Goal: Task Accomplishment & Management: Use online tool/utility

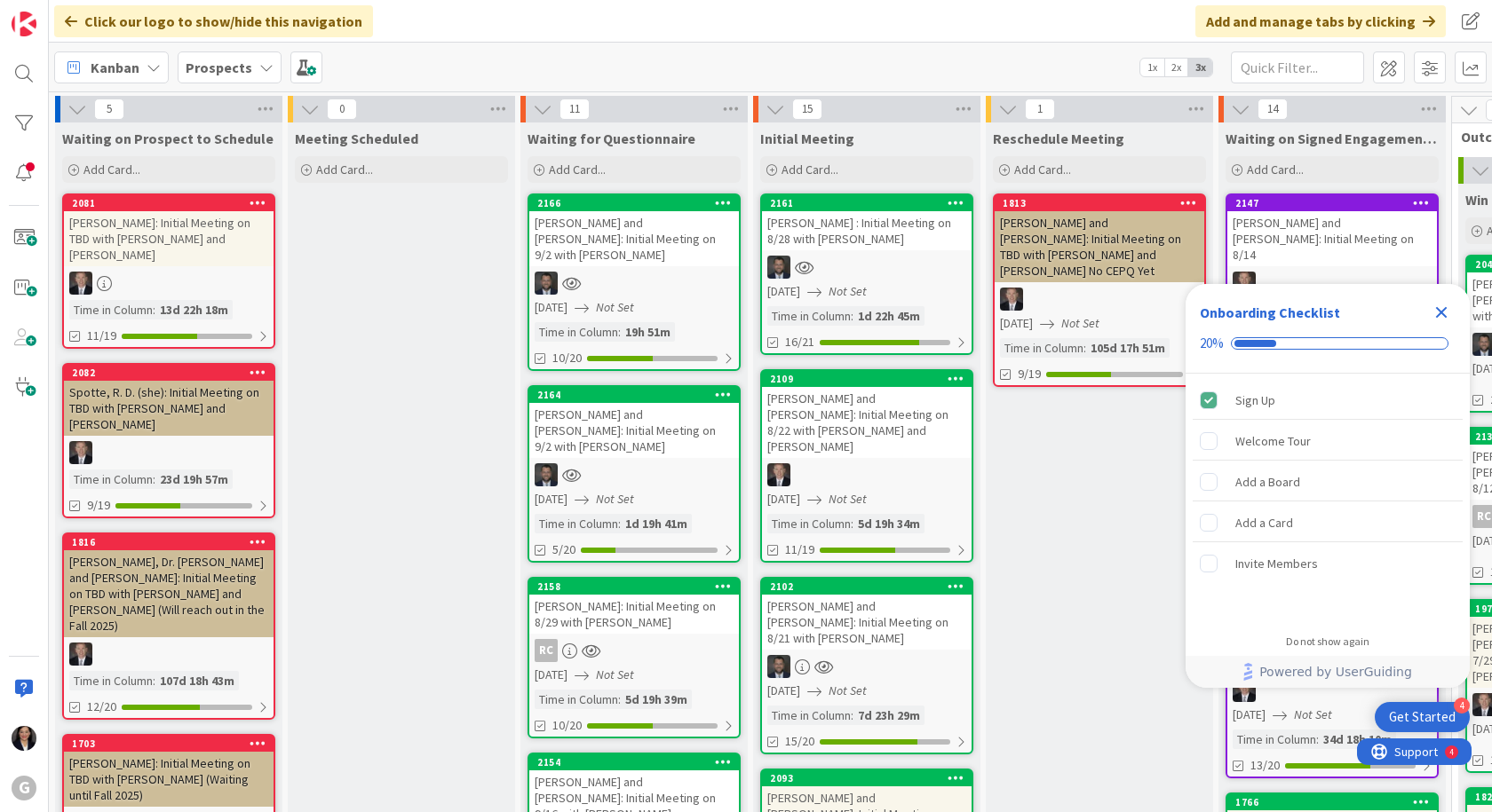
click at [1442, 308] on icon "Close Checklist" at bounding box center [1442, 312] width 22 height 21
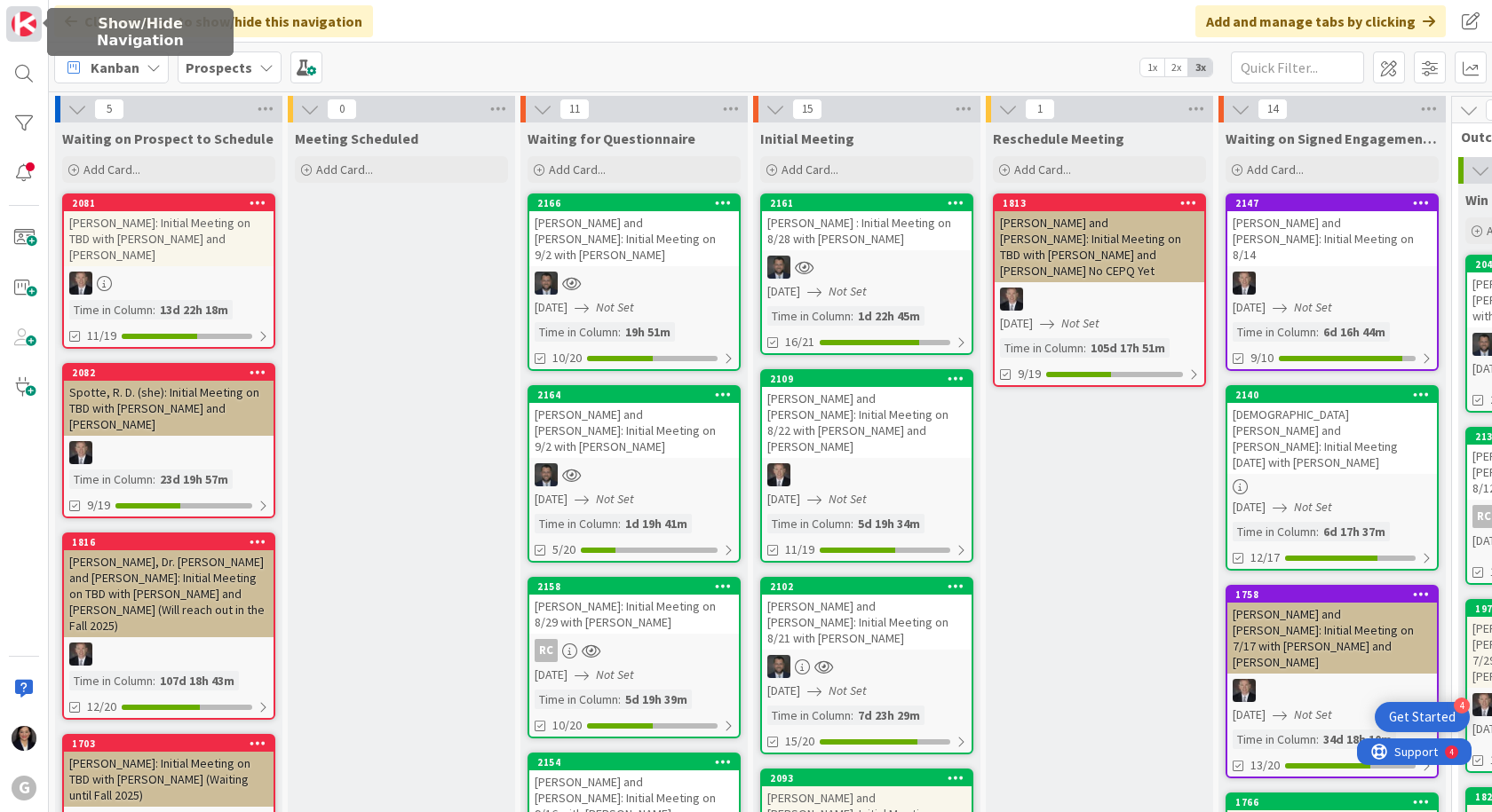
click at [25, 28] on img at bounding box center [23, 23] width 25 height 25
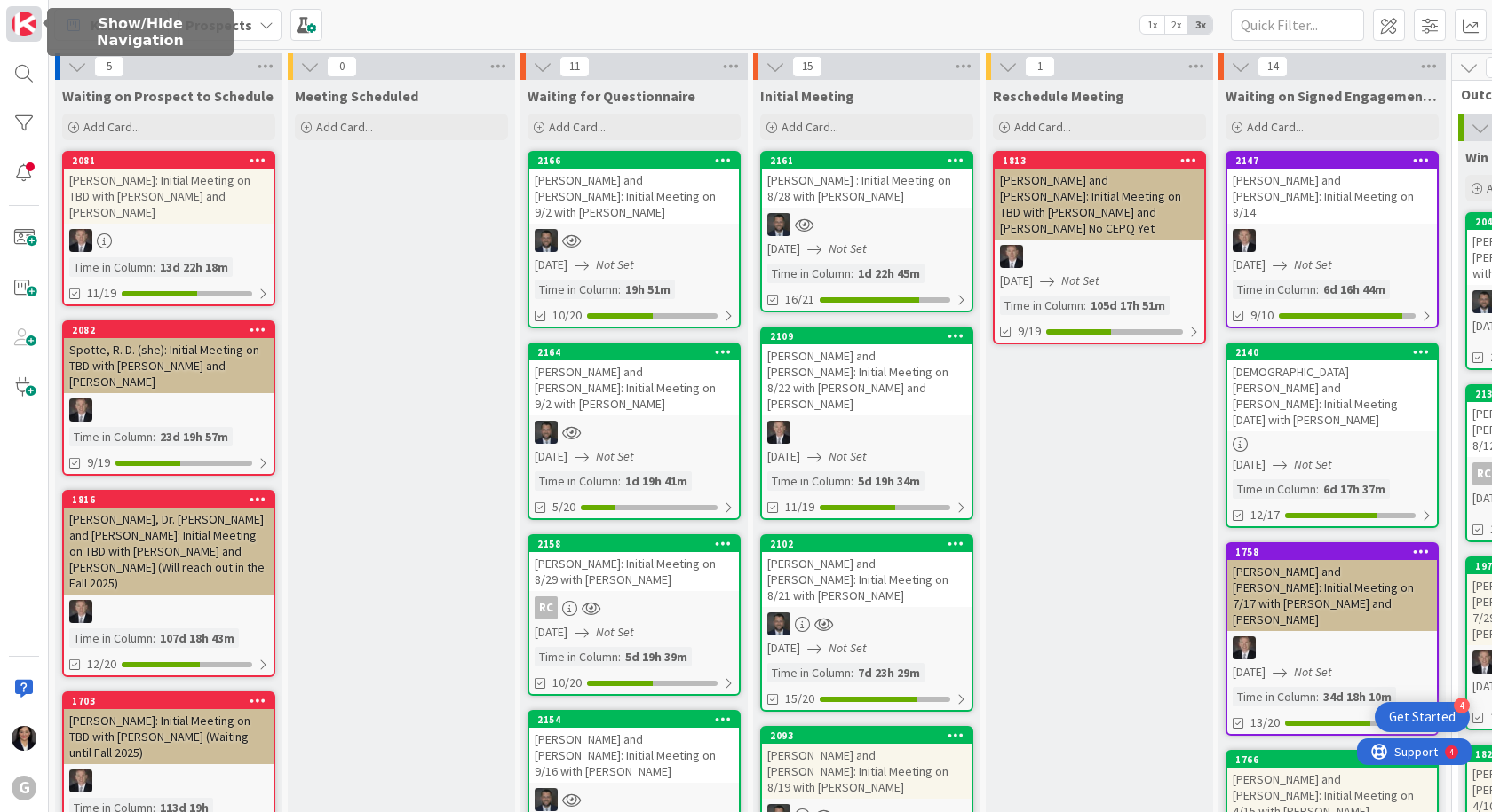
click at [25, 28] on img at bounding box center [23, 23] width 25 height 25
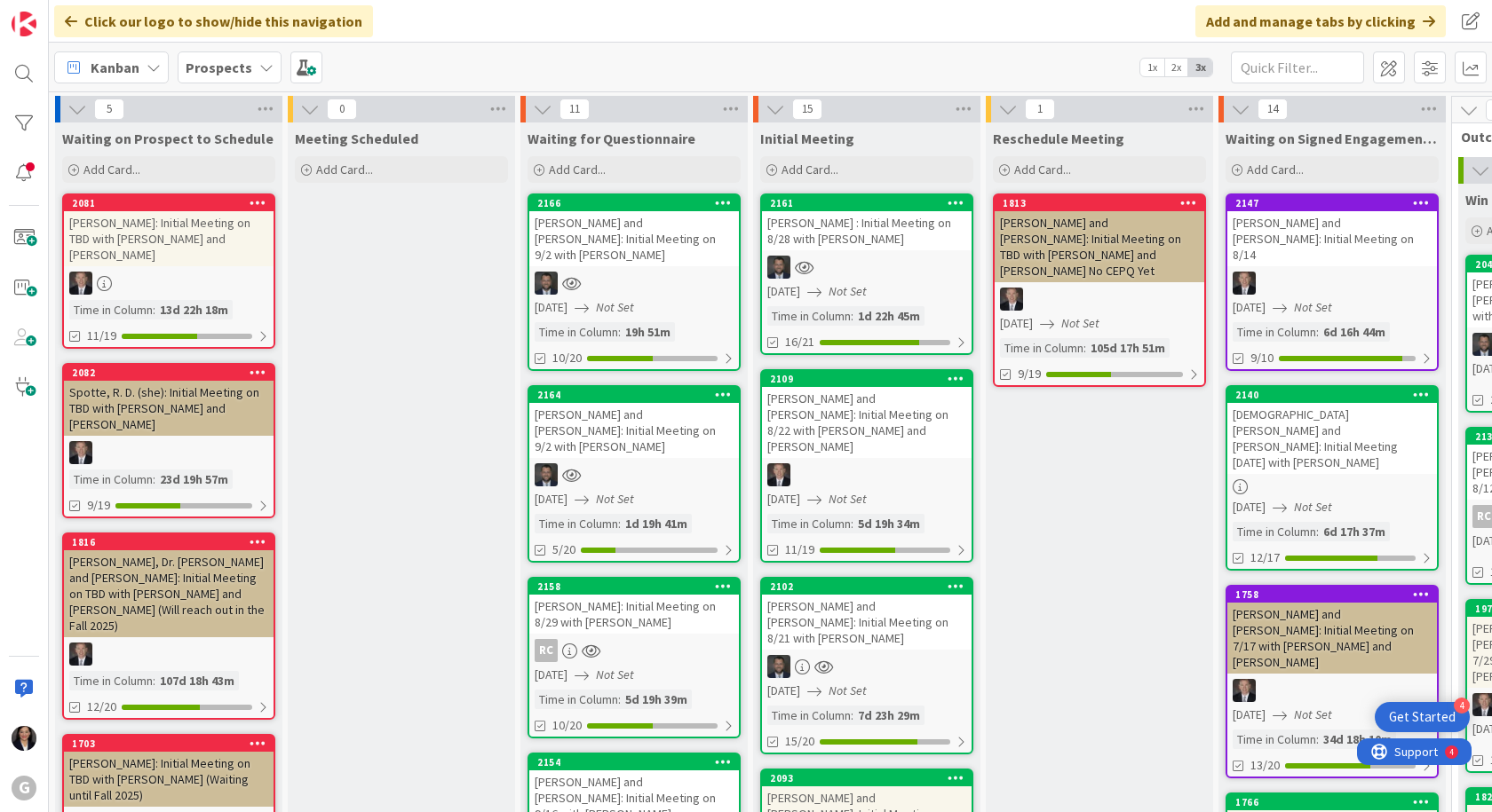
click at [114, 78] on span "Kanban" at bounding box center [115, 67] width 49 height 21
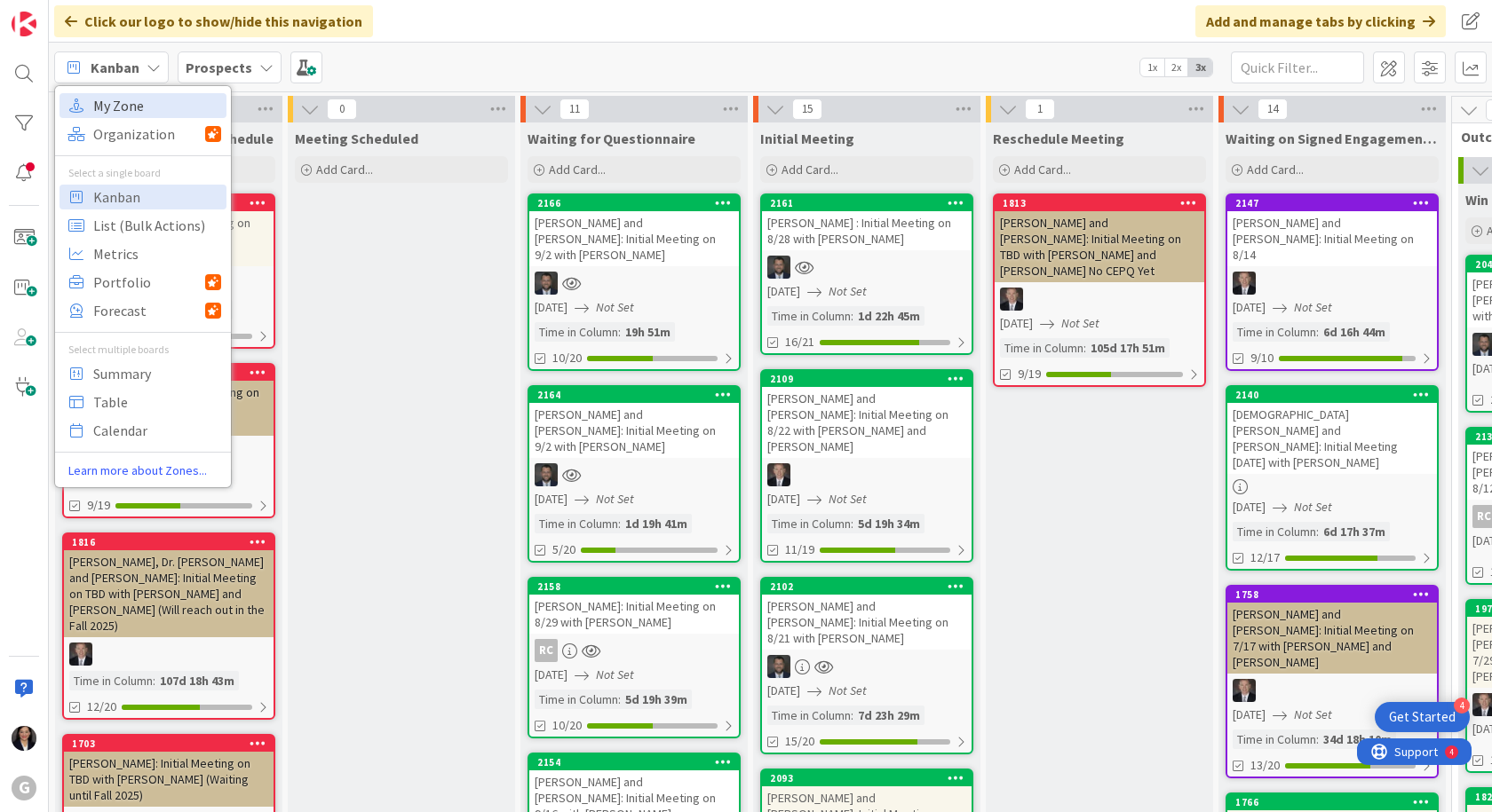
click at [128, 113] on span "My Zone" at bounding box center [157, 106] width 128 height 27
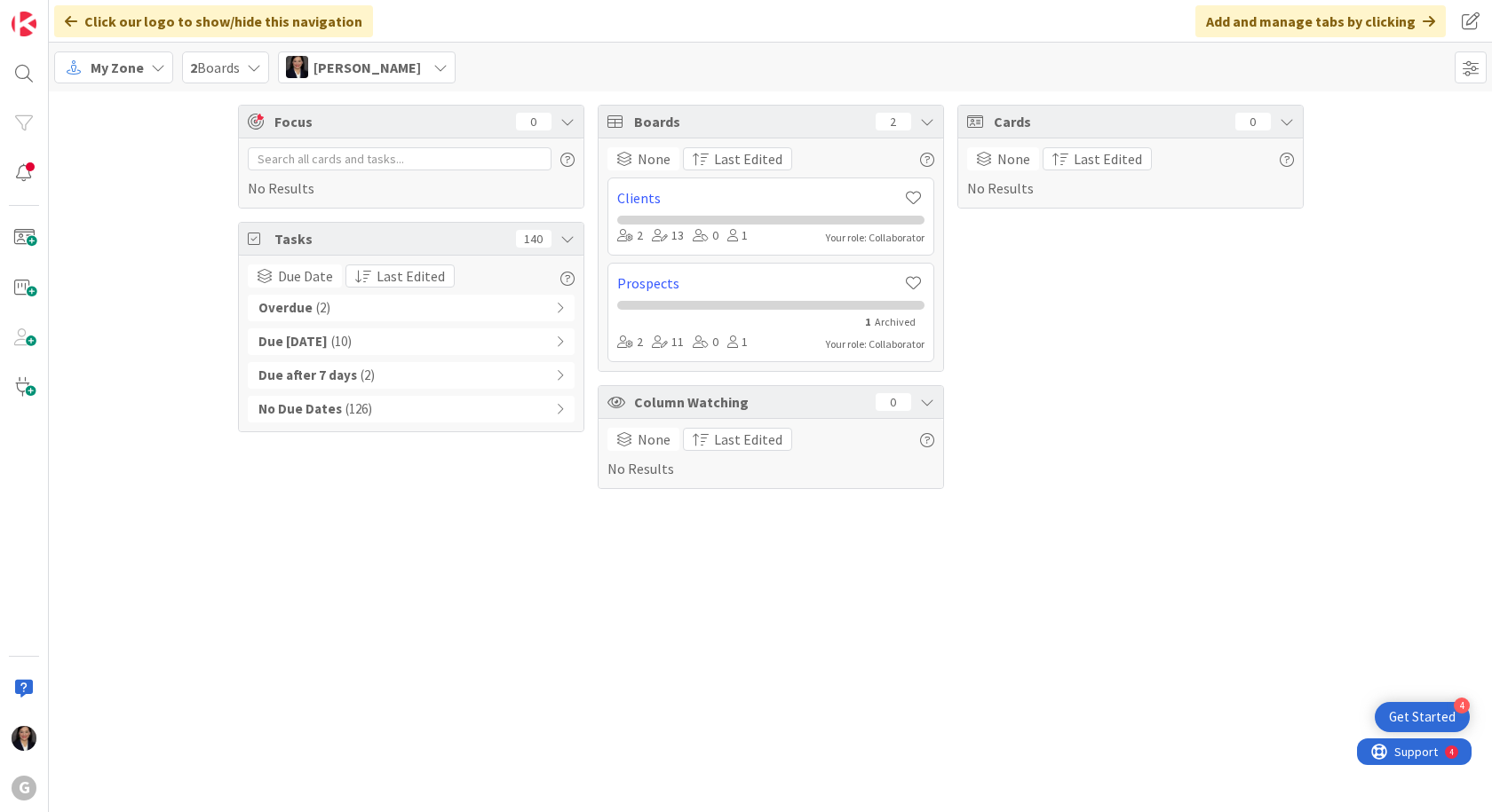
click at [308, 308] on div "Overdue ( 2 )" at bounding box center [411, 307] width 327 height 27
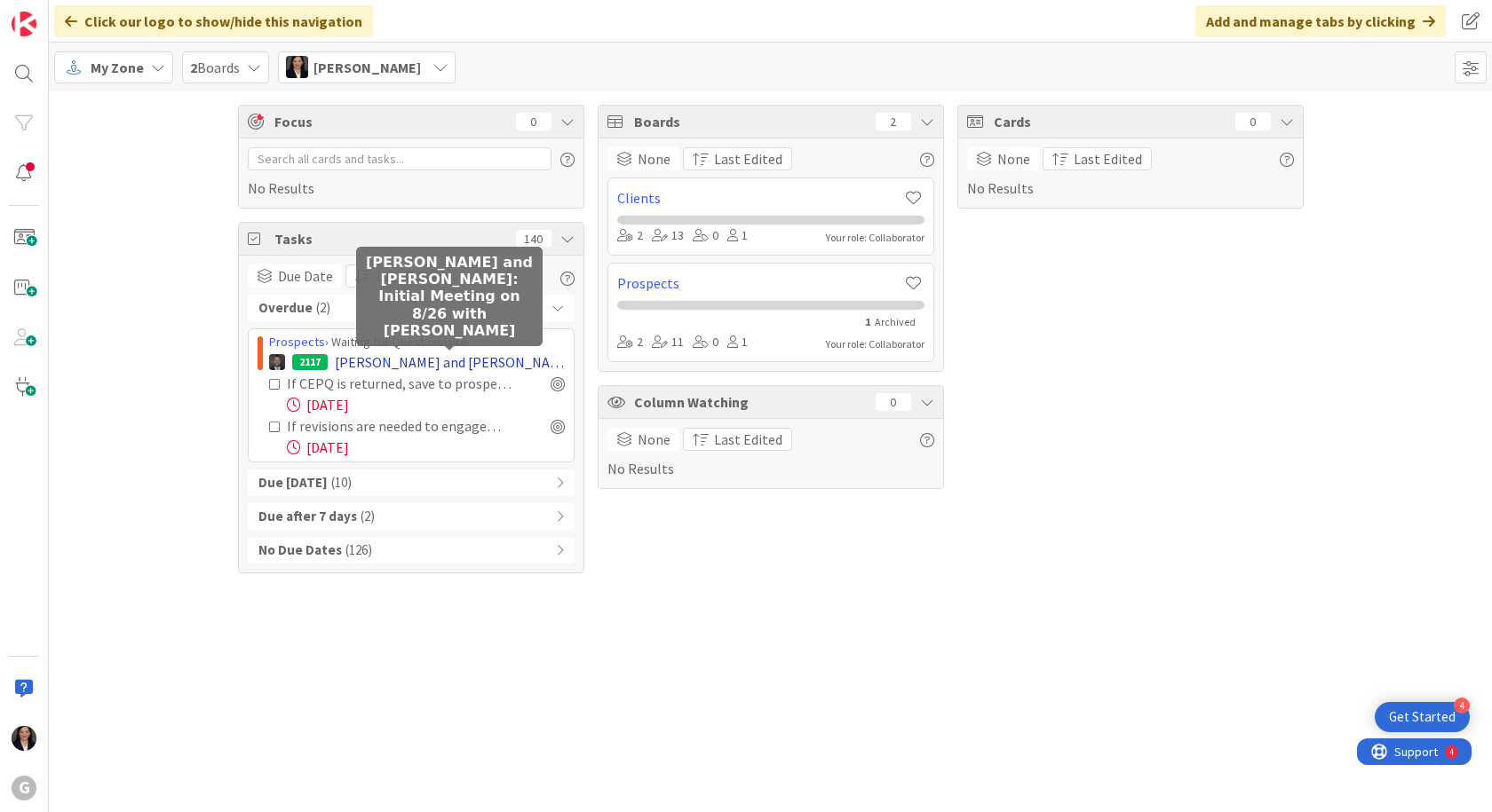
click at [402, 363] on span "[PERSON_NAME] and [PERSON_NAME]: Initial Meeting on 8/26 with [PERSON_NAME]" at bounding box center [450, 362] width 230 height 21
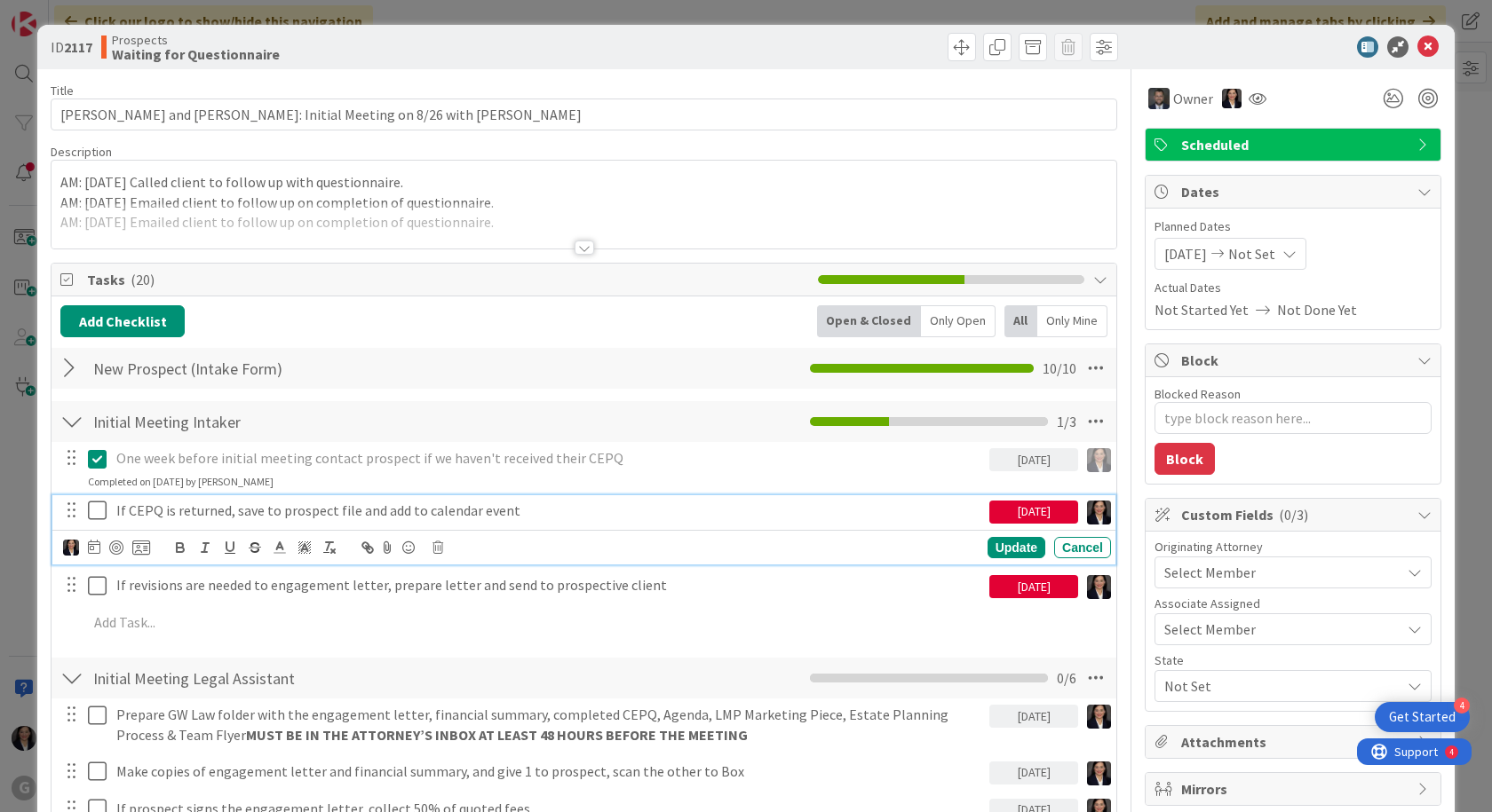
click at [101, 509] on icon at bounding box center [101, 510] width 27 height 21
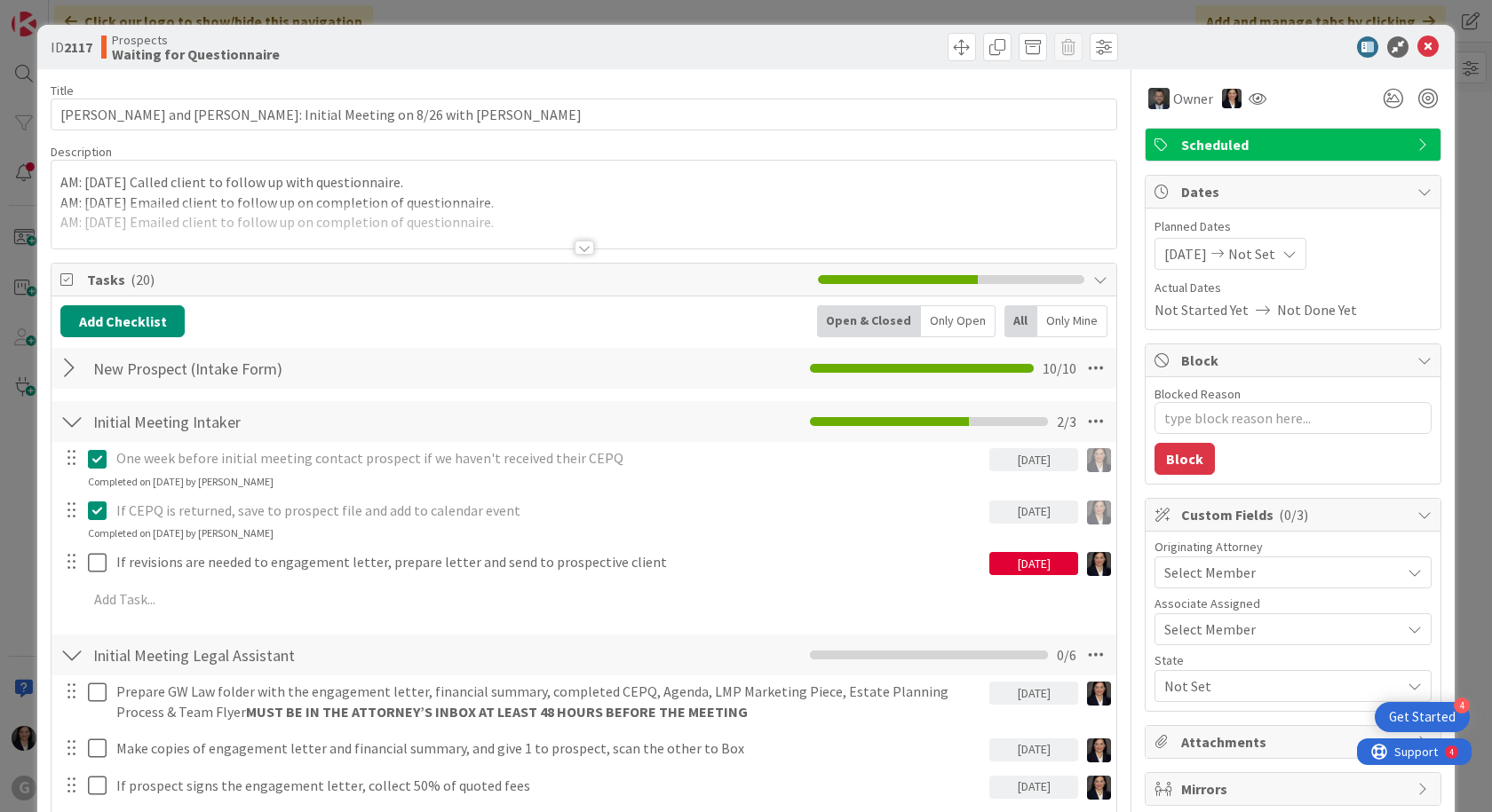
click at [87, 555] on div at bounding box center [84, 562] width 50 height 31
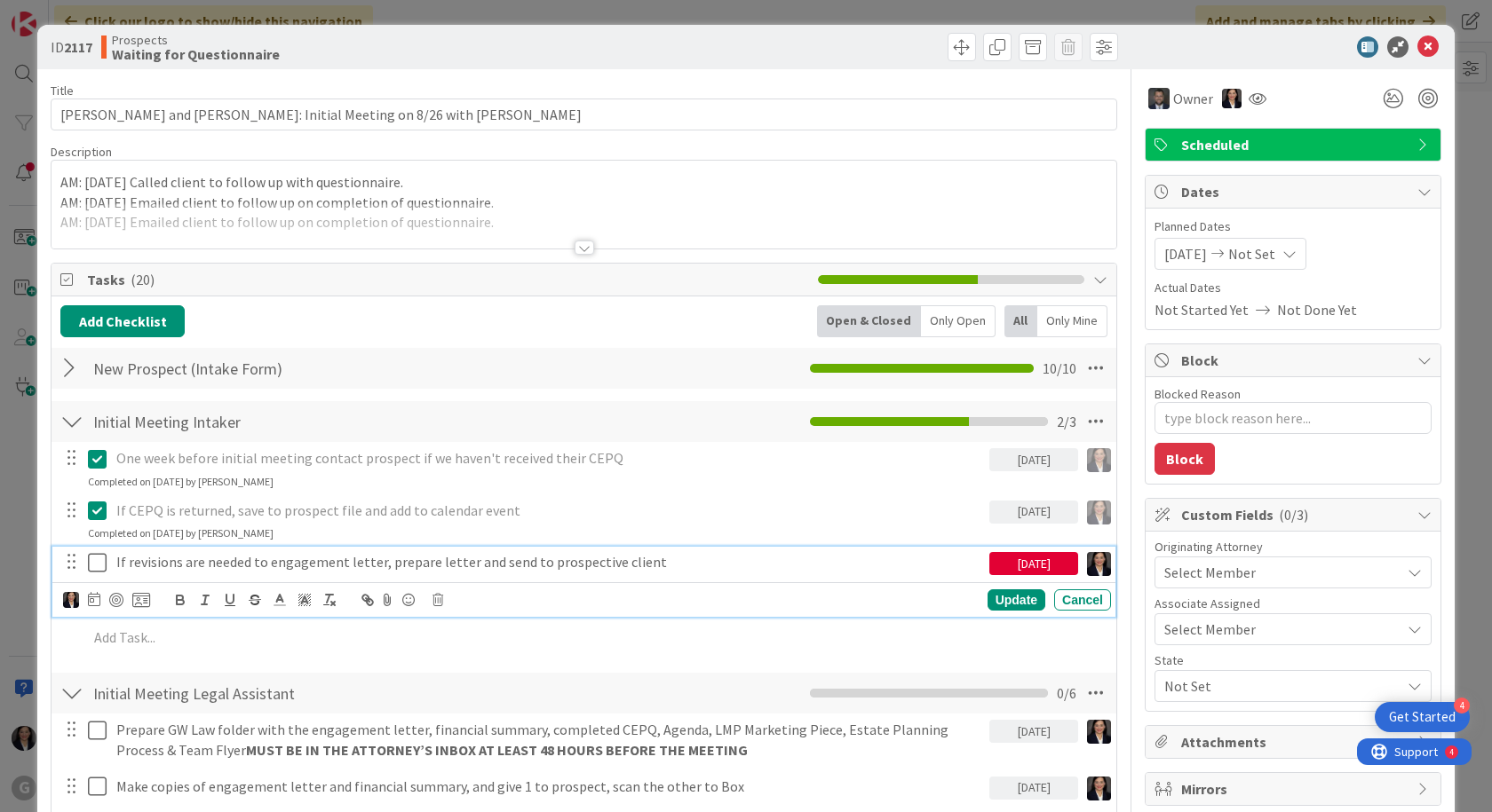
click at [98, 567] on icon at bounding box center [101, 563] width 27 height 21
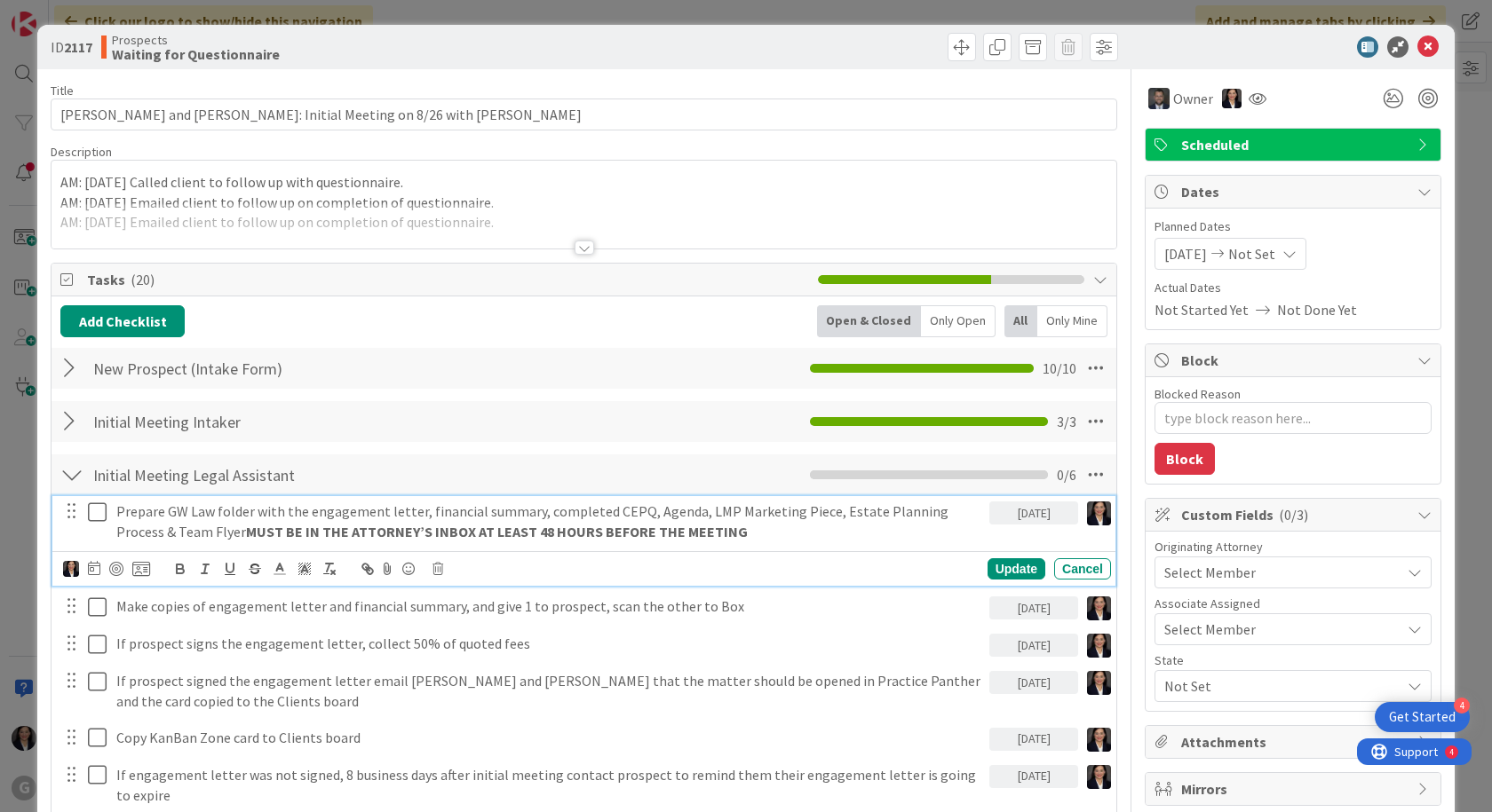
click at [93, 517] on icon at bounding box center [101, 512] width 27 height 21
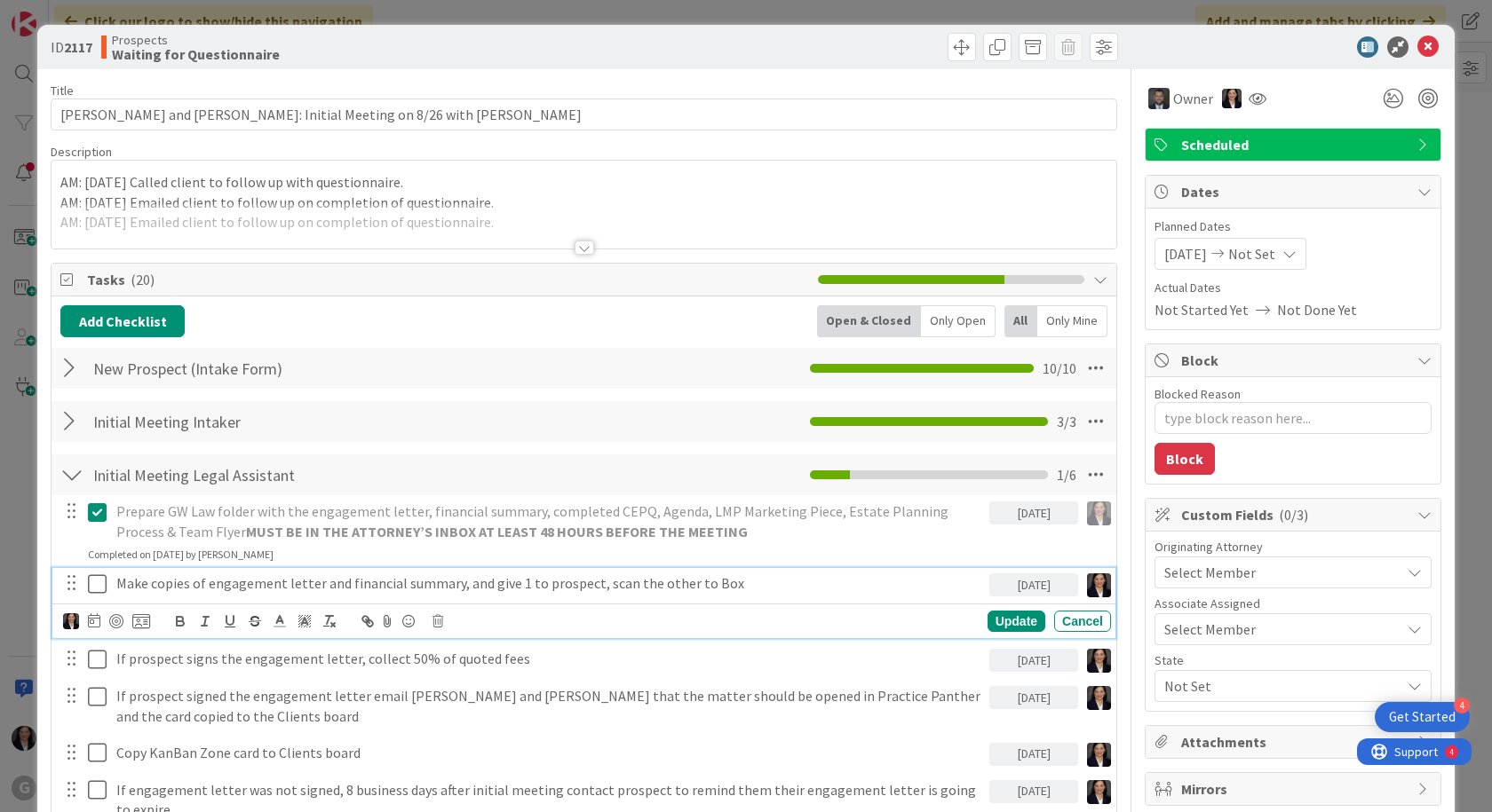
click at [93, 580] on icon at bounding box center [101, 584] width 27 height 21
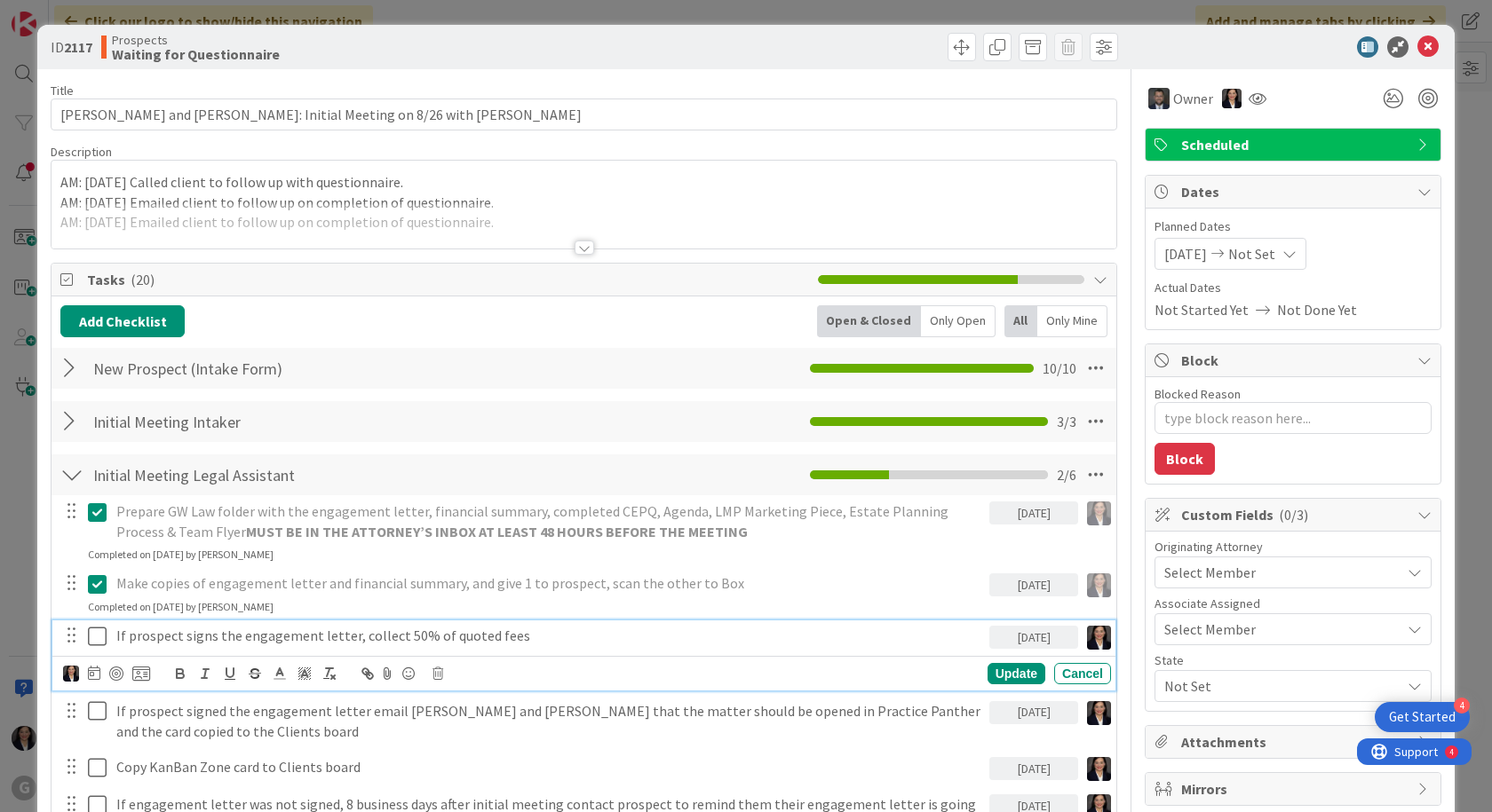
click at [104, 637] on icon at bounding box center [101, 636] width 27 height 21
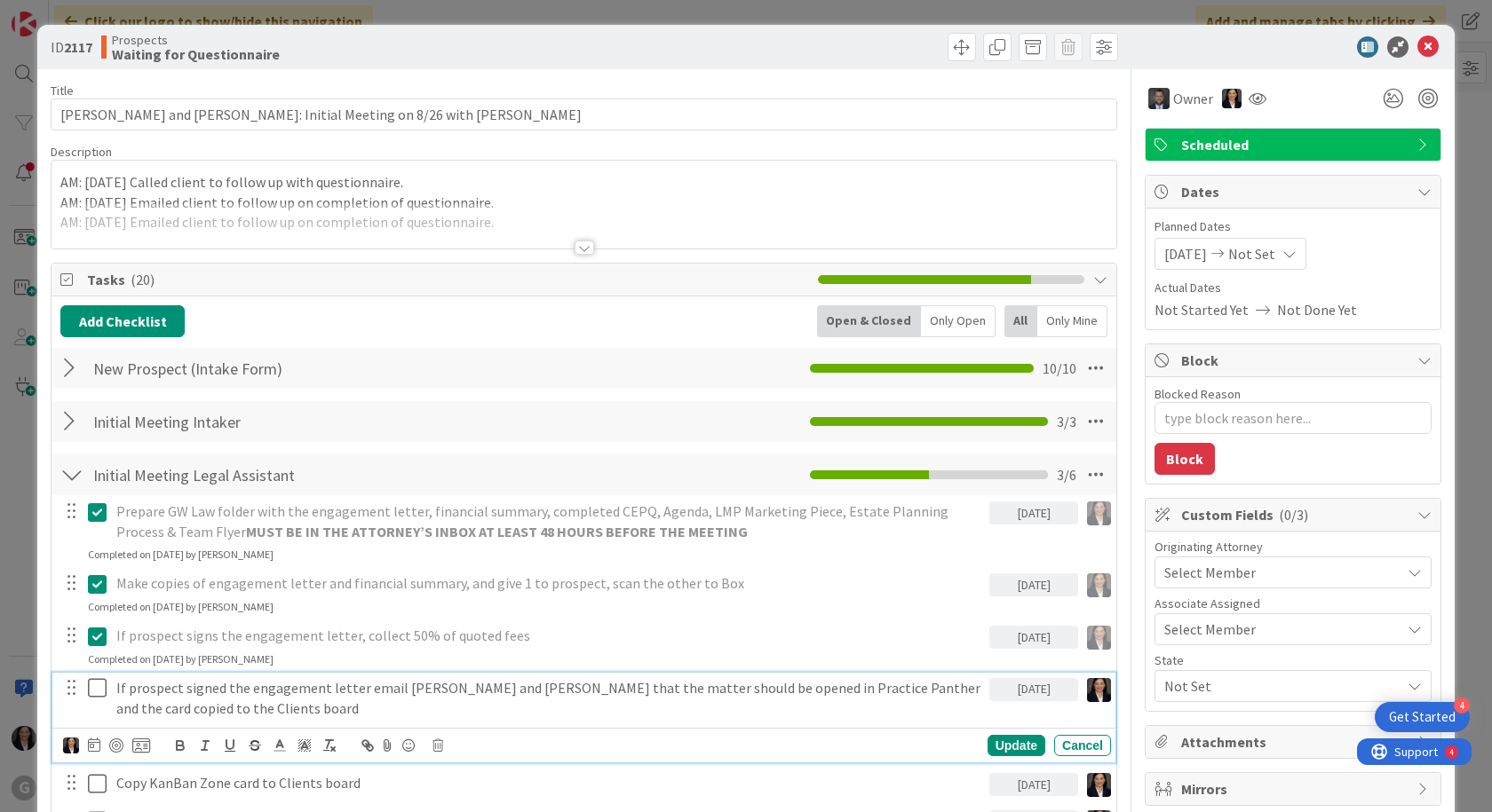
click at [99, 702] on button at bounding box center [98, 689] width 22 height 28
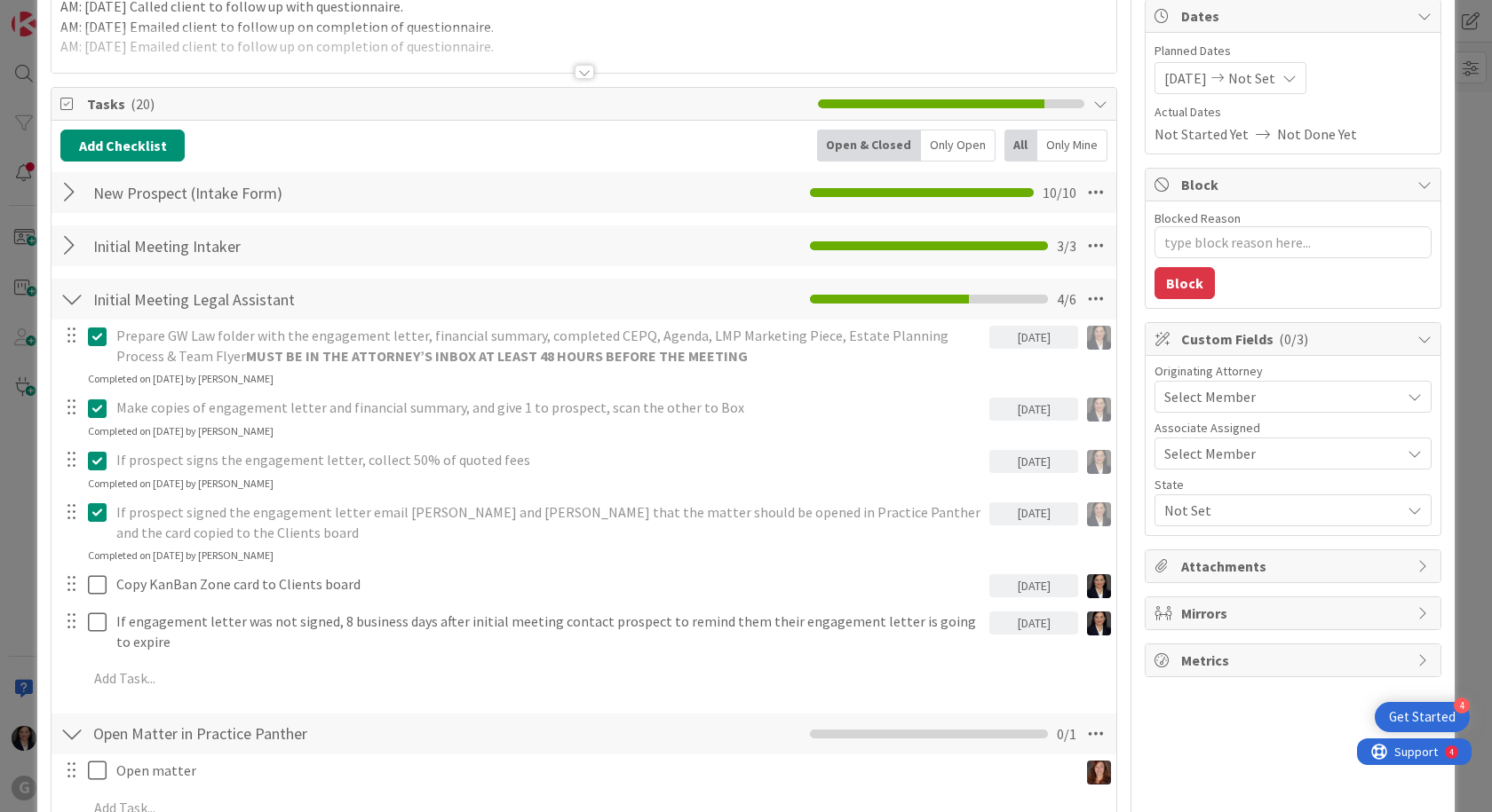
scroll to position [178, 0]
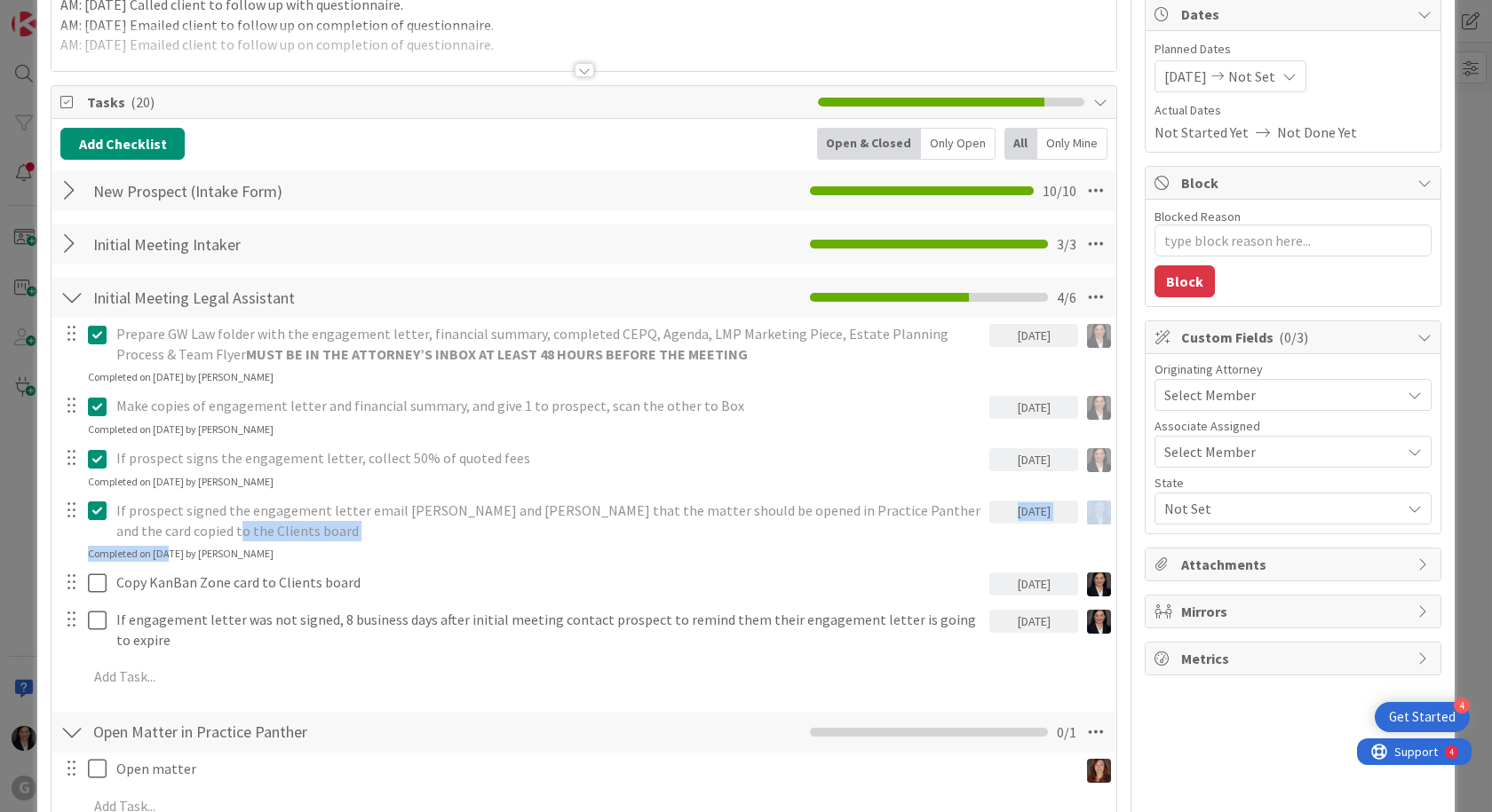
drag, startPoint x: 77, startPoint y: 509, endPoint x: 169, endPoint y: 548, distance: 99.9
click at [169, 547] on div "If prospect signed the engagement letter email [PERSON_NAME] and [PERSON_NAME] …" at bounding box center [583, 528] width 1063 height 66
click at [110, 520] on div "If prospect signed the engagement letter email [PERSON_NAME] and [PERSON_NAME] …" at bounding box center [550, 520] width 881 height 50
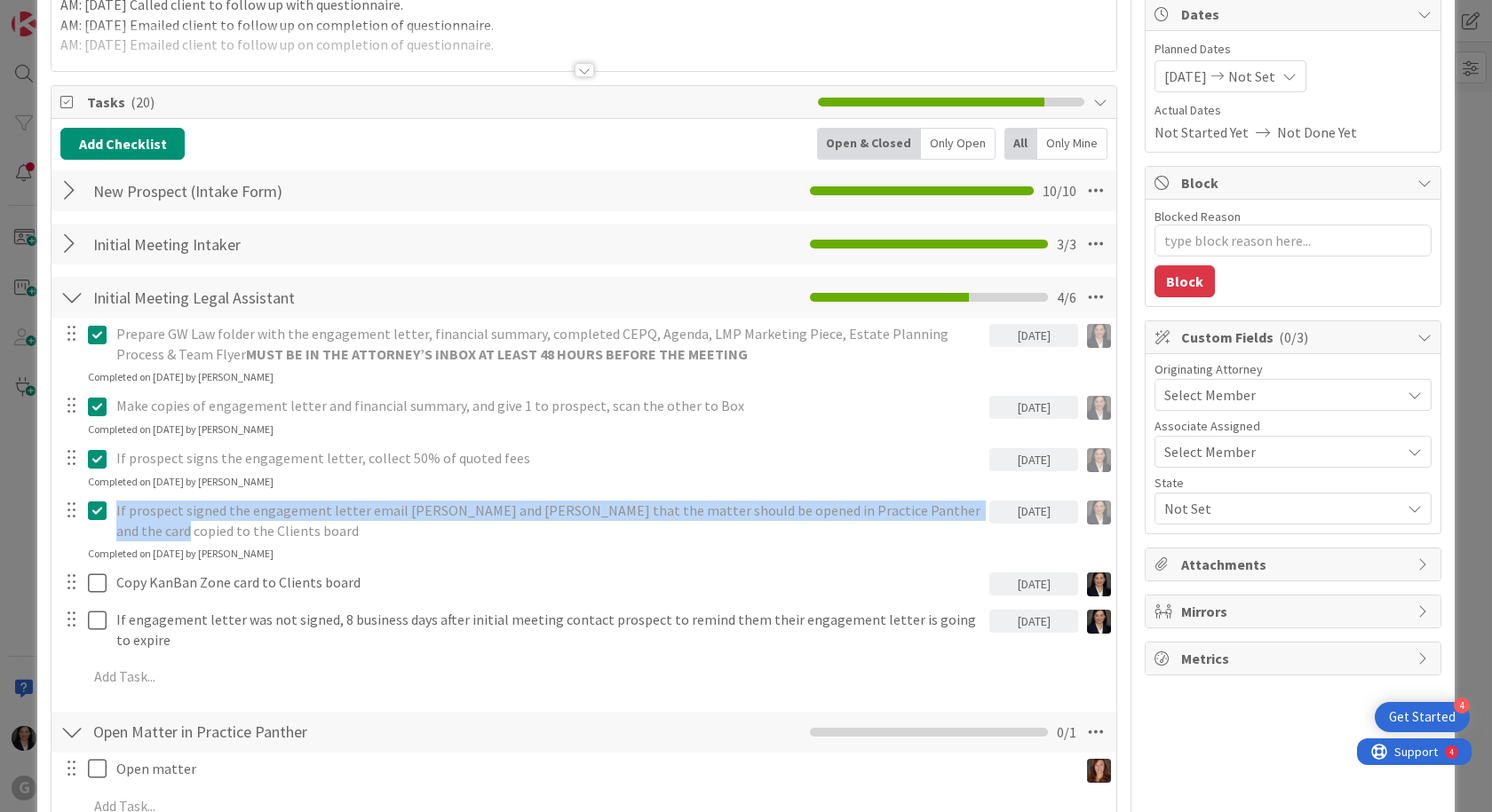
click at [102, 516] on icon at bounding box center [101, 510] width 27 height 21
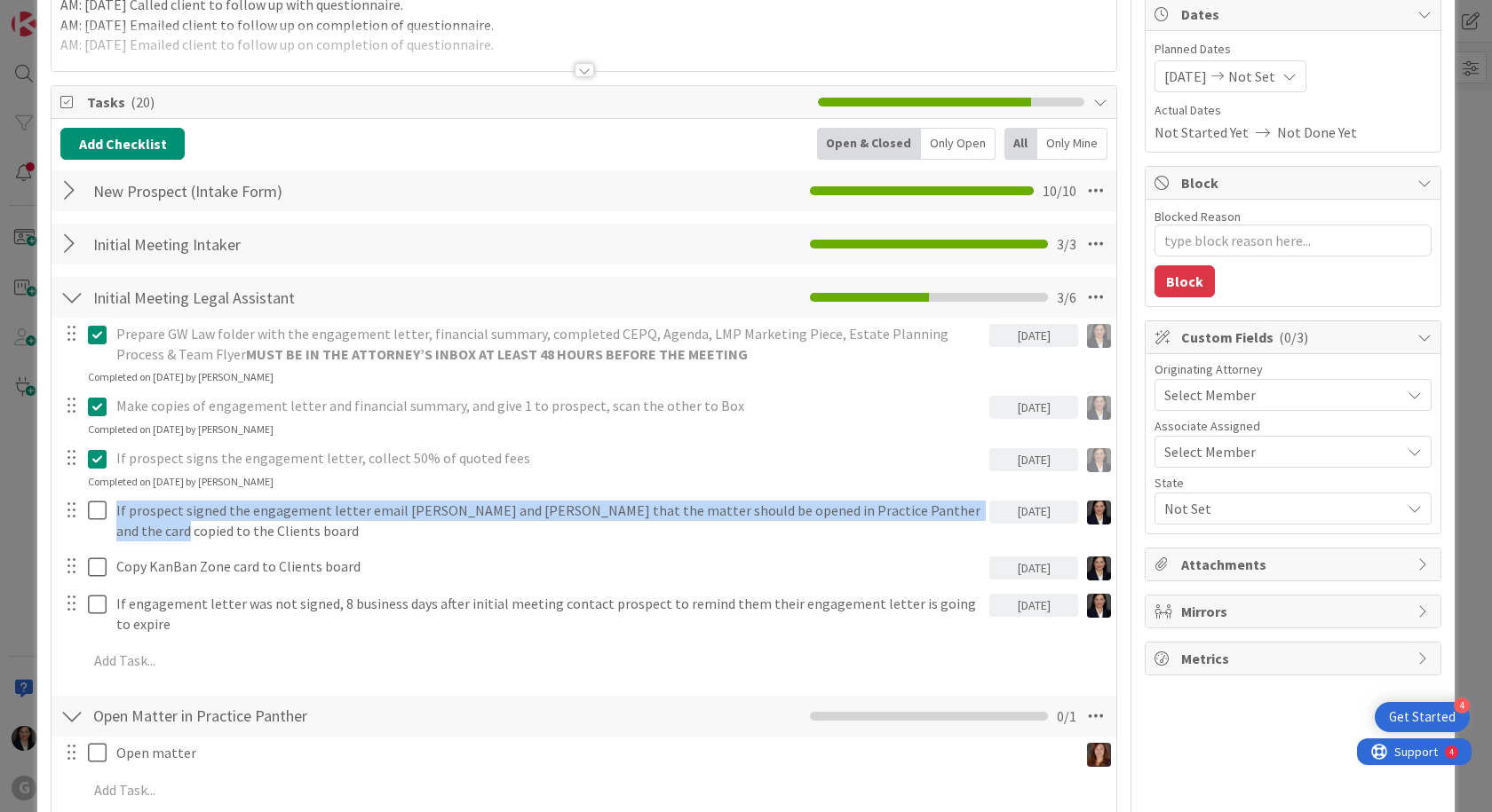
click at [1010, 572] on div "Prepare GW Law folder with the engagement letter, financial summary, completed …" at bounding box center [584, 500] width 1047 height 365
click at [91, 468] on icon at bounding box center [101, 459] width 27 height 21
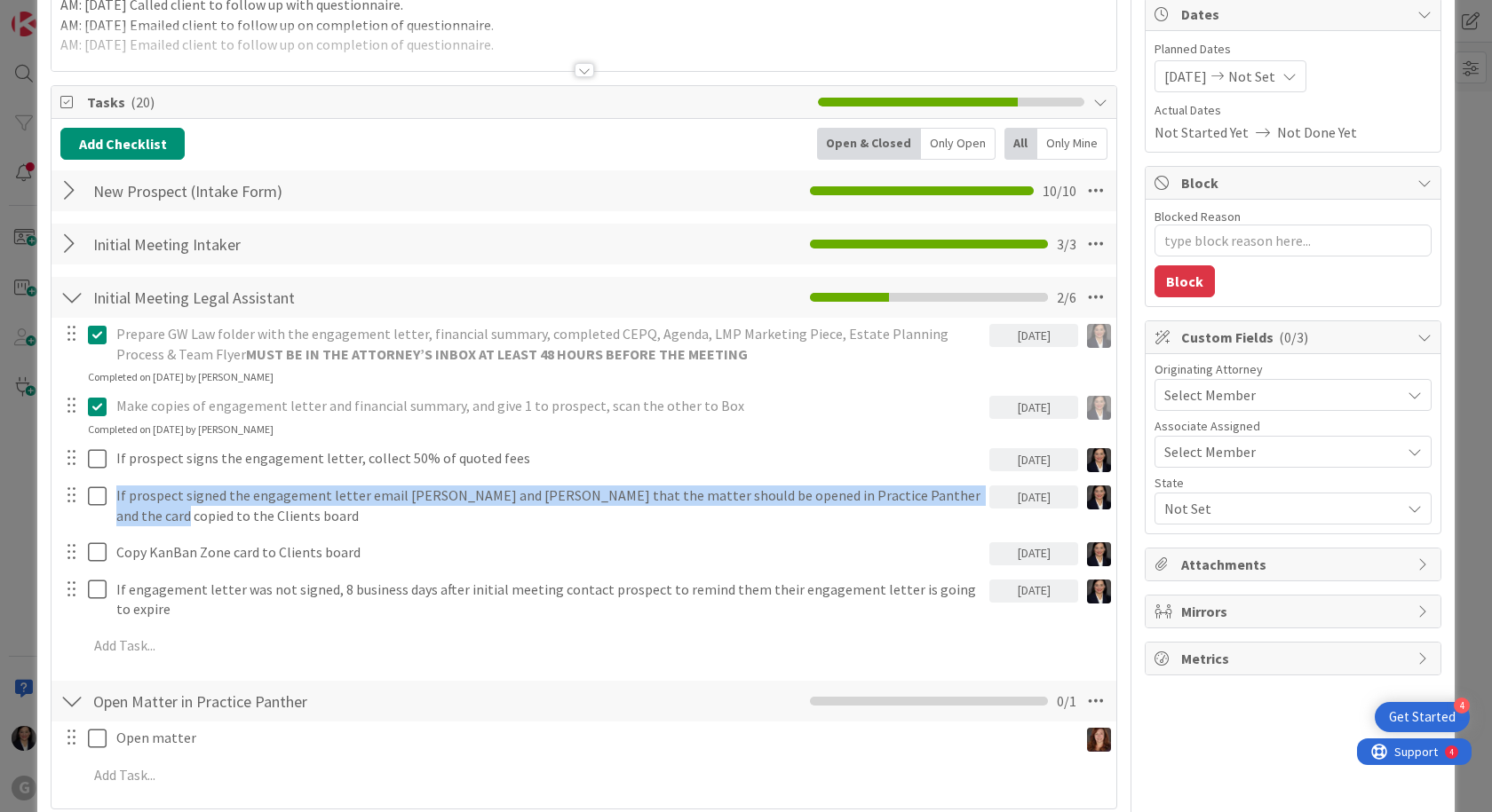
click at [1013, 493] on div "Prepare GW Law folder with the engagement letter, financial summary, completed …" at bounding box center [584, 492] width 1047 height 350
click at [93, 402] on icon at bounding box center [101, 406] width 27 height 21
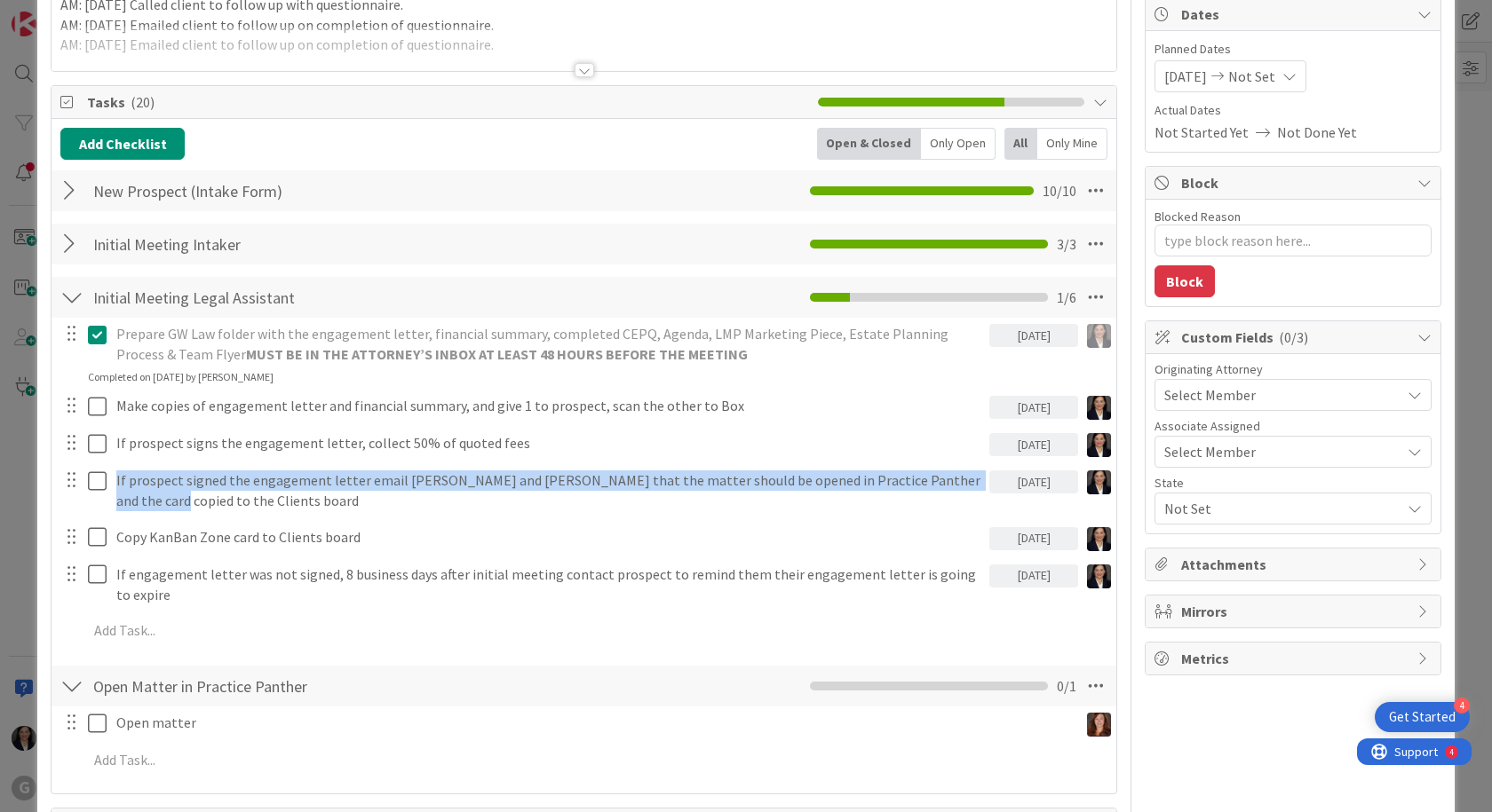
click at [995, 447] on div "Prepare GW Law folder with the engagement letter, financial summary, completed …" at bounding box center [584, 485] width 1047 height 335
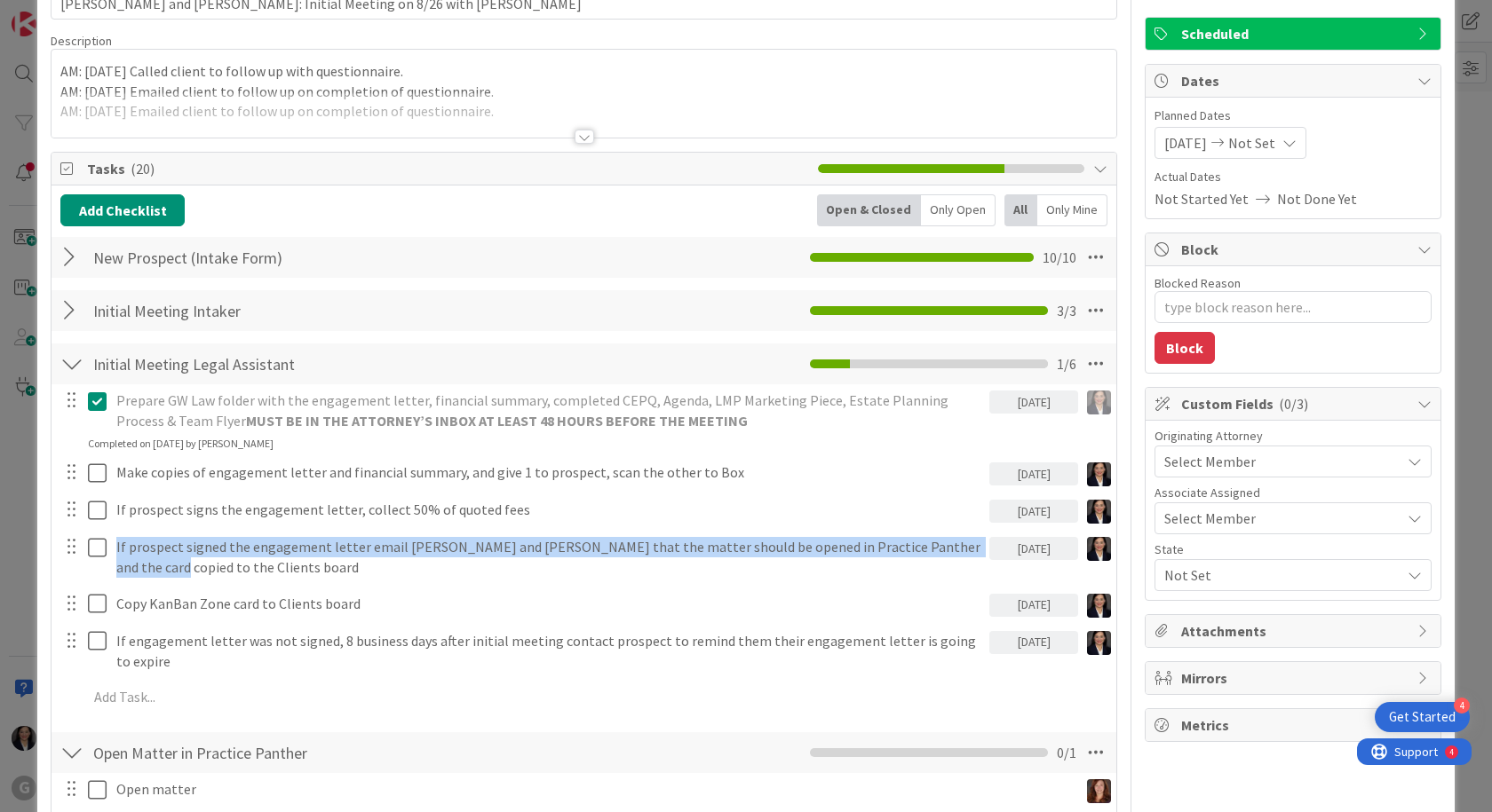
scroll to position [0, 0]
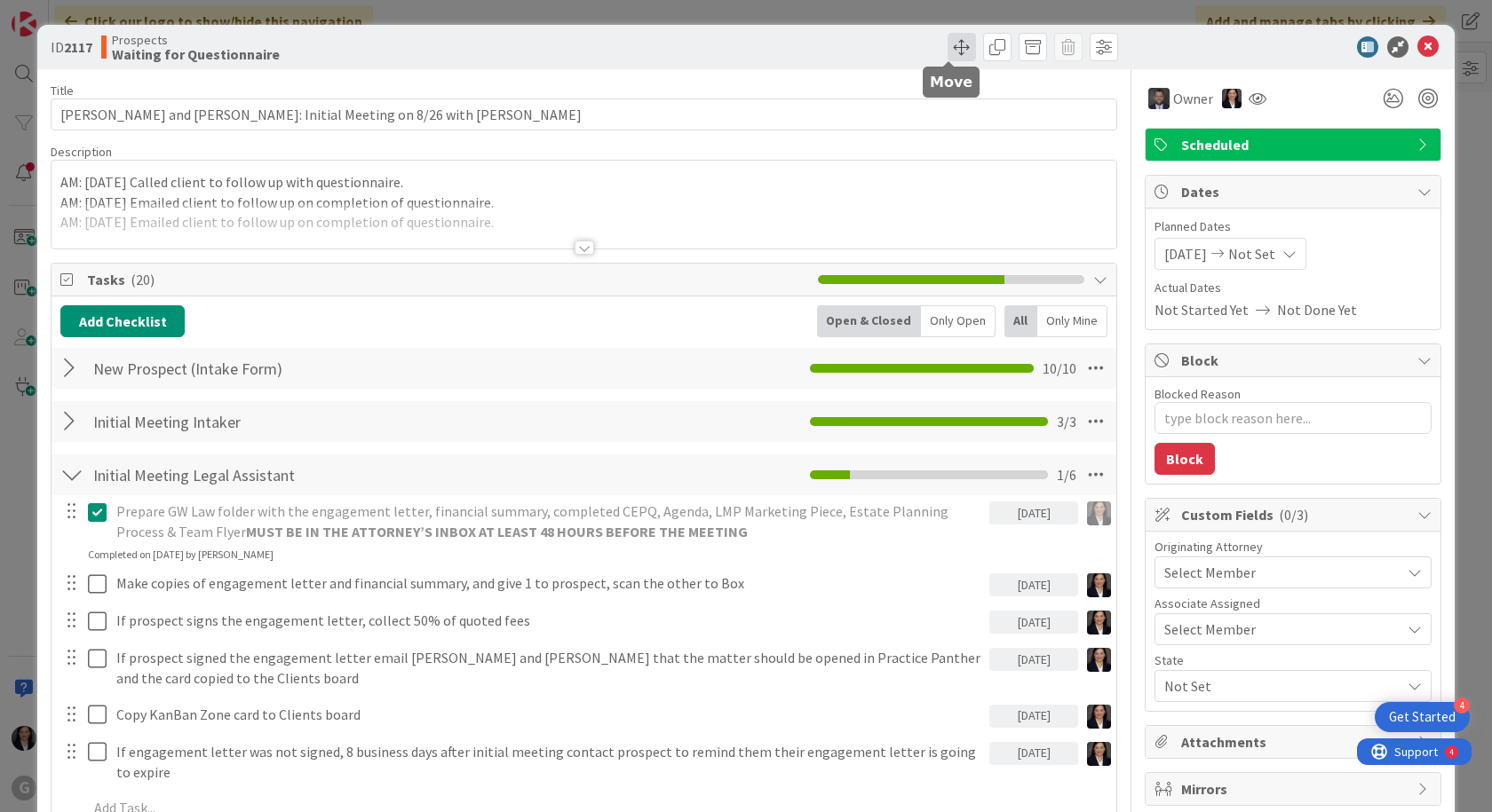
click at [955, 48] on span at bounding box center [962, 47] width 28 height 28
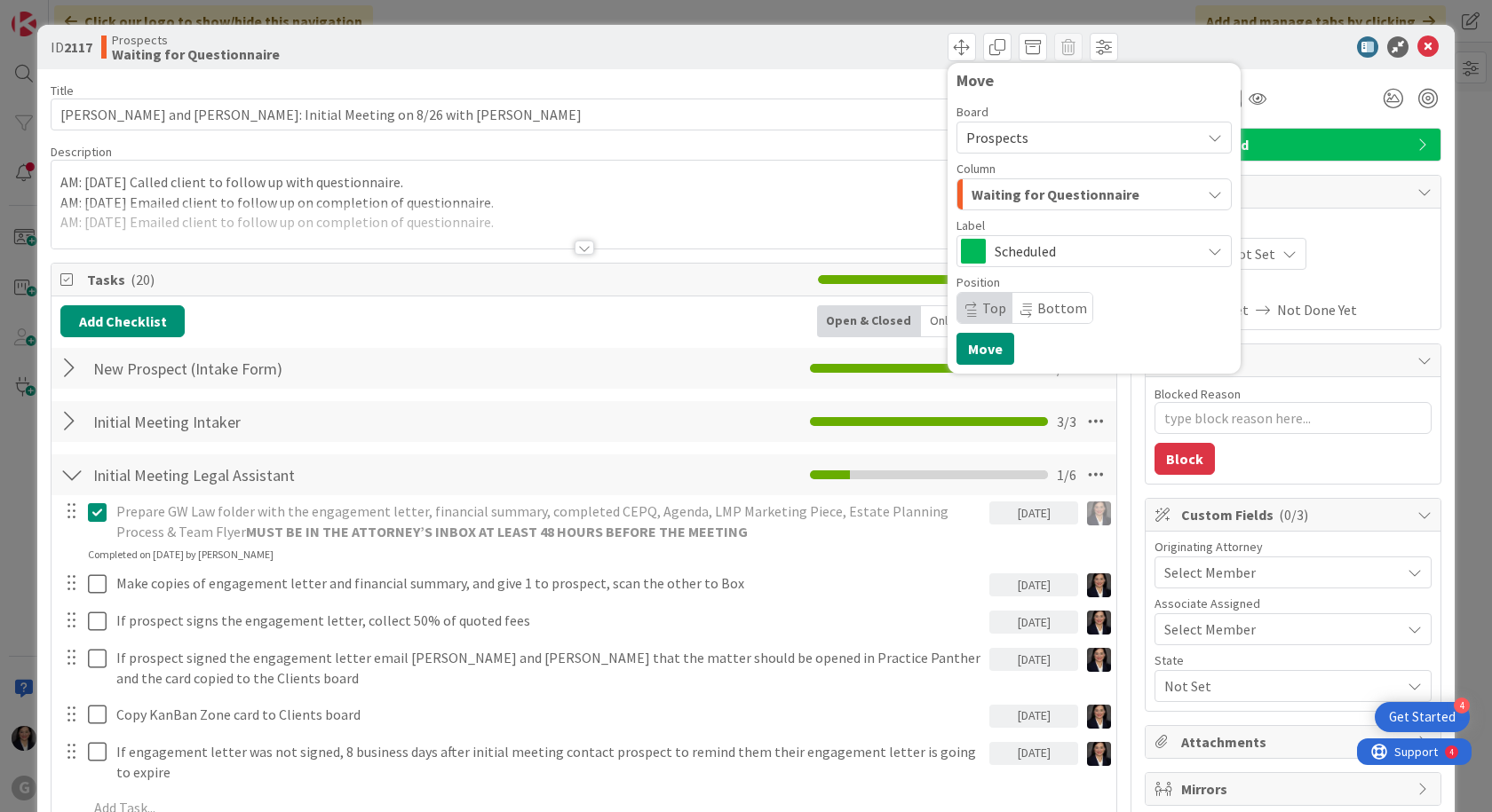
click at [987, 189] on span "Waiting for Questionnaire" at bounding box center [1055, 194] width 168 height 23
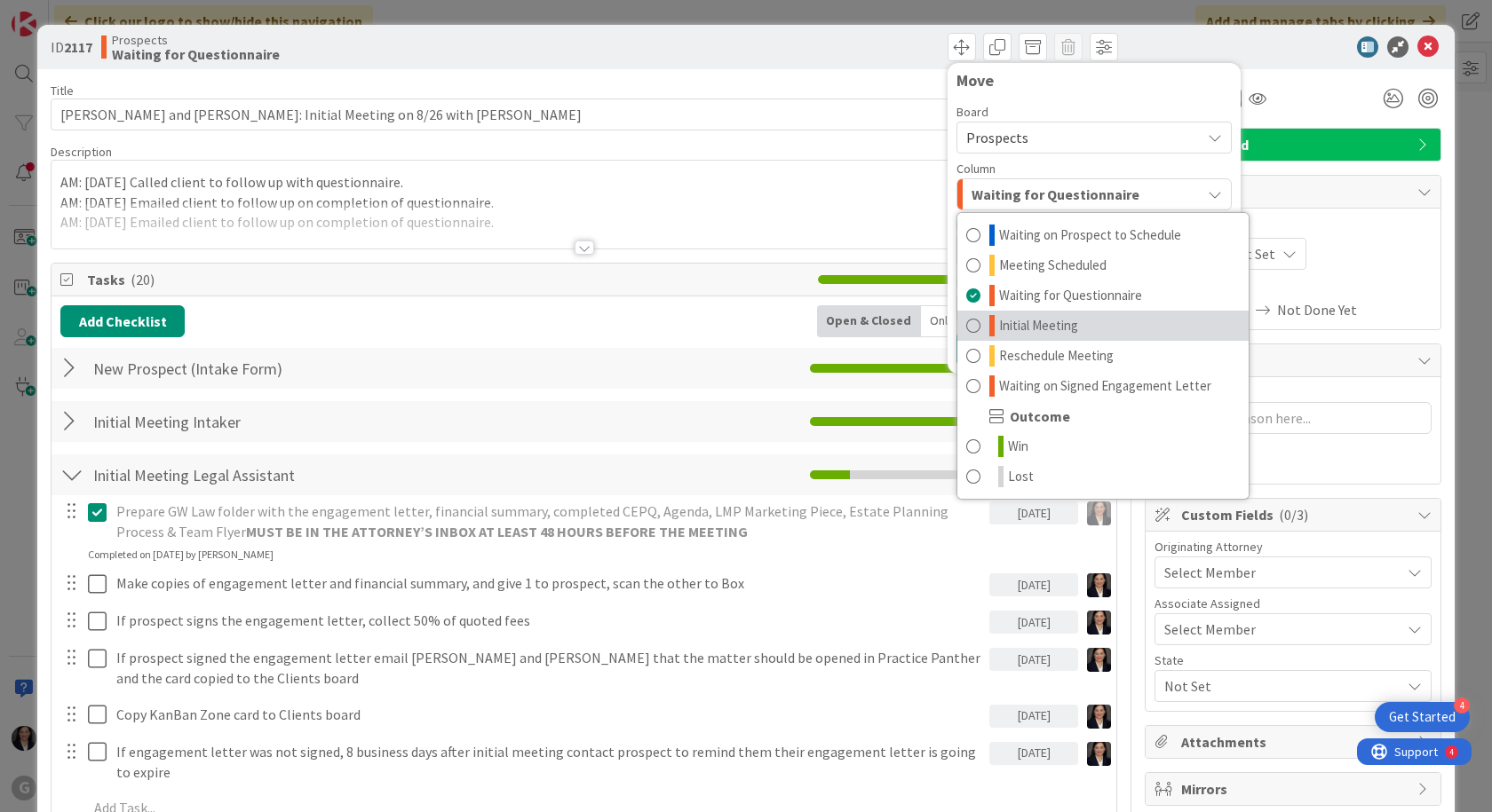
click at [989, 328] on icon at bounding box center [992, 325] width 6 height 21
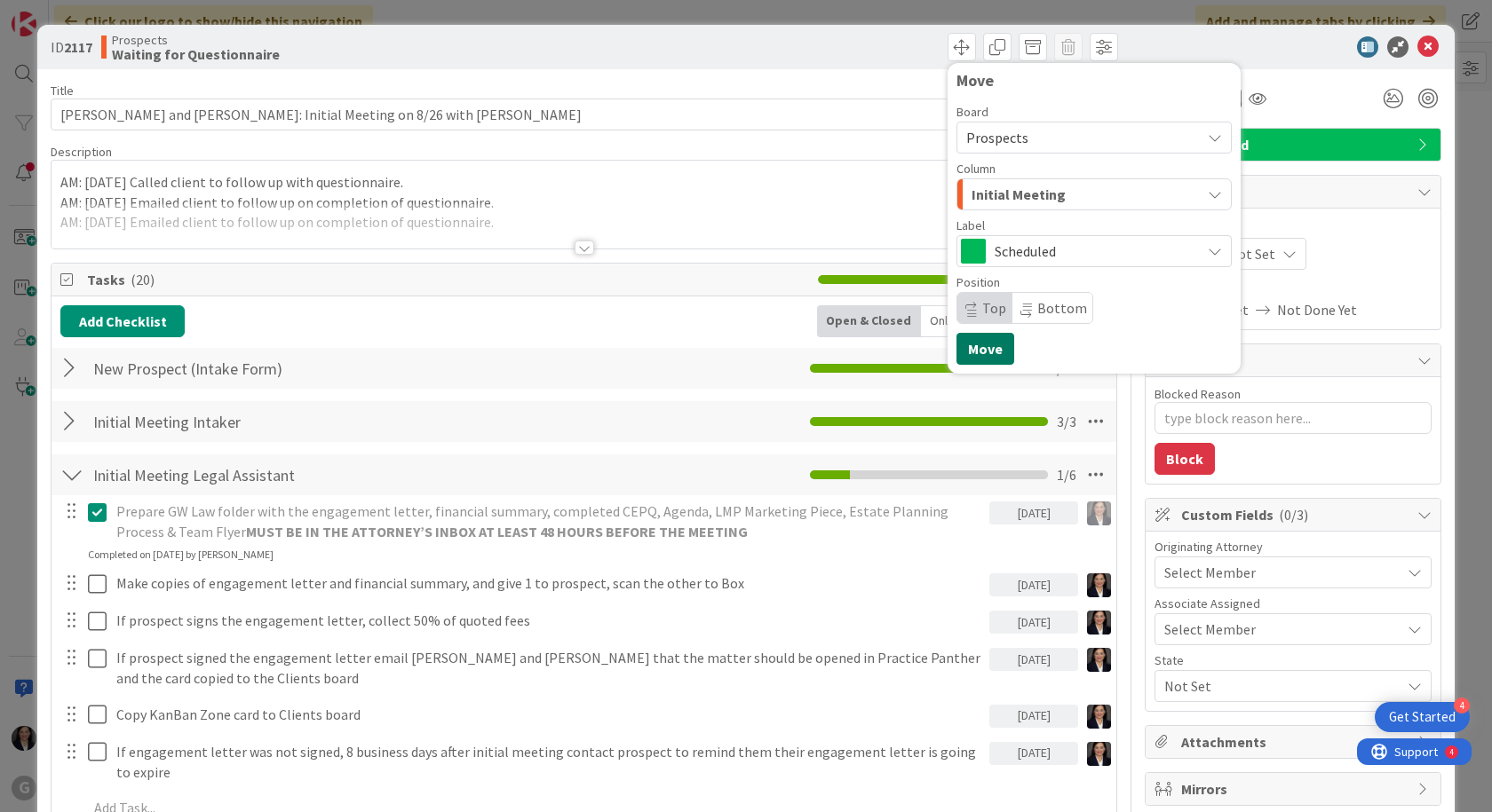
click at [956, 349] on button "Move" at bounding box center [985, 349] width 58 height 32
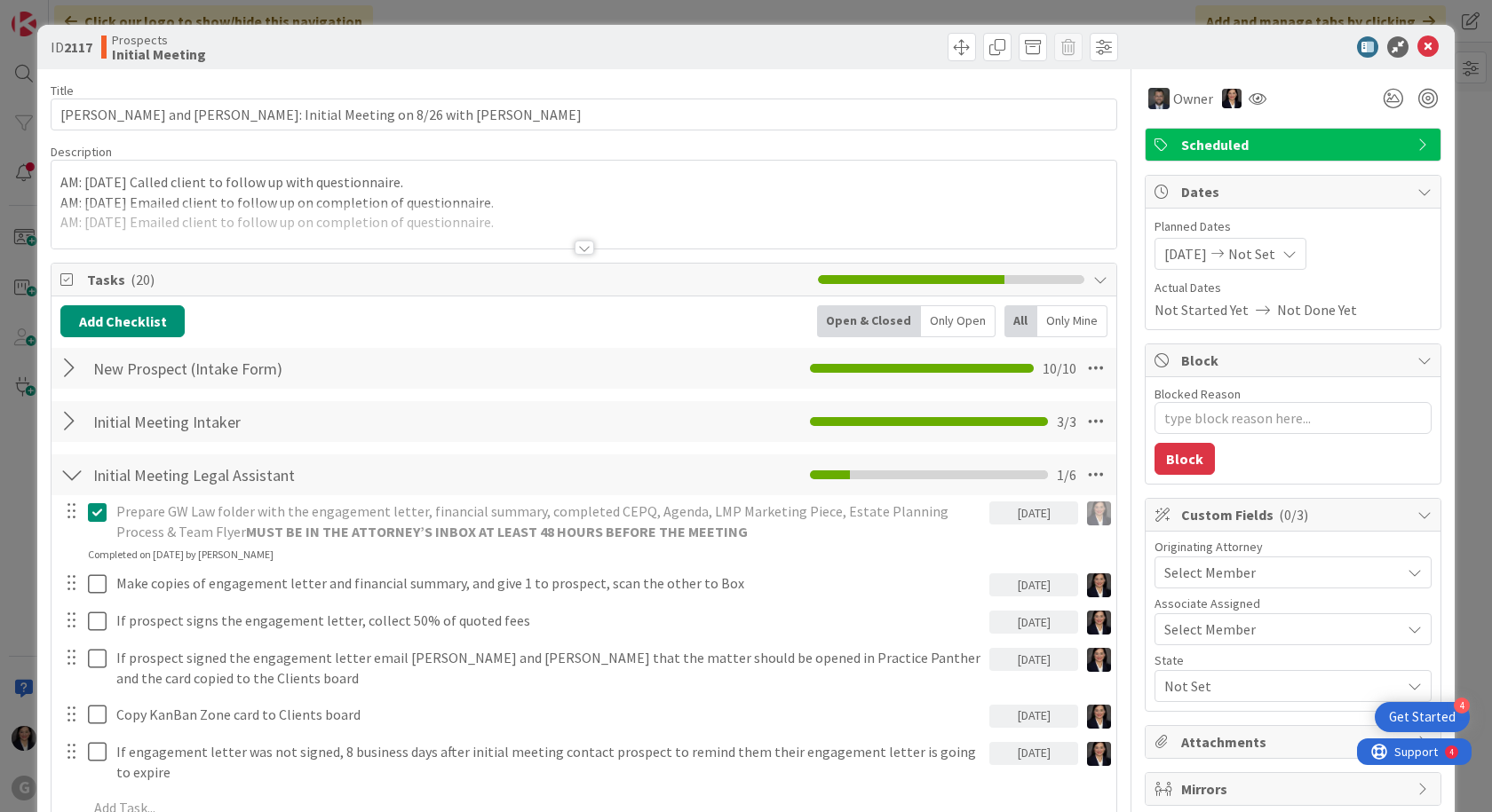
type textarea "x"
click at [1417, 51] on icon at bounding box center [1427, 47] width 22 height 21
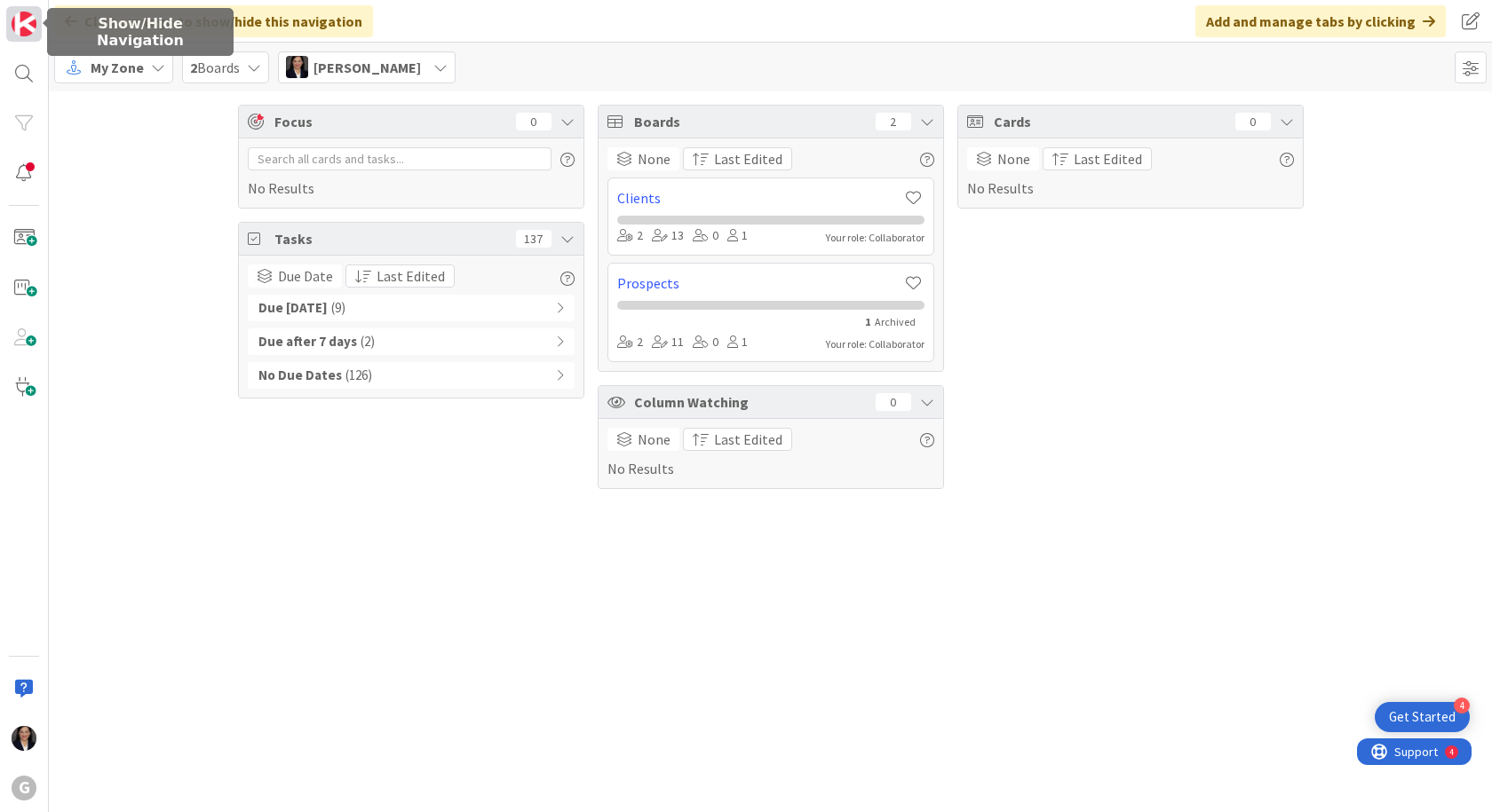
click at [21, 21] on img at bounding box center [23, 23] width 25 height 25
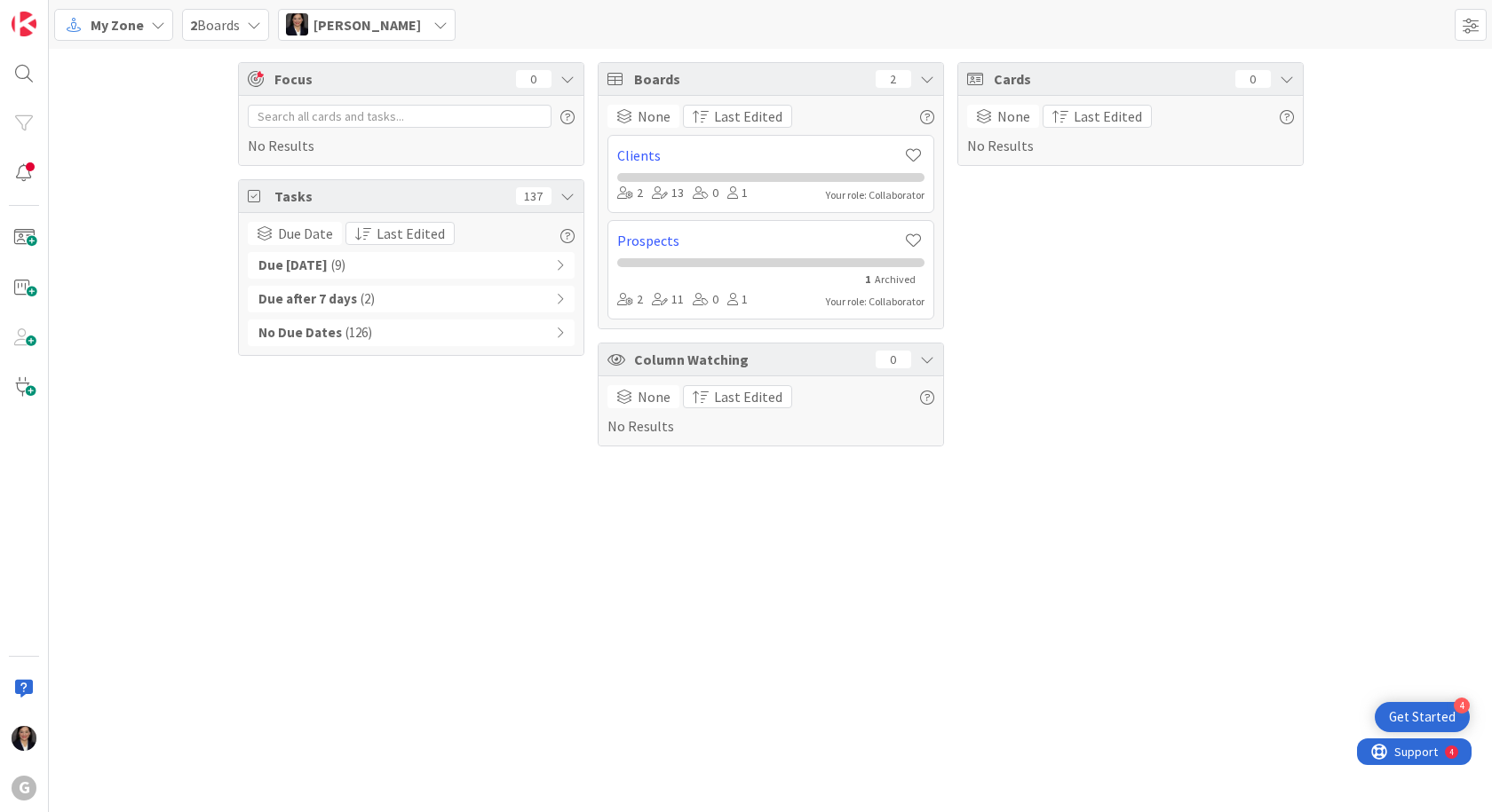
click at [97, 21] on span "My Zone" at bounding box center [117, 24] width 53 height 21
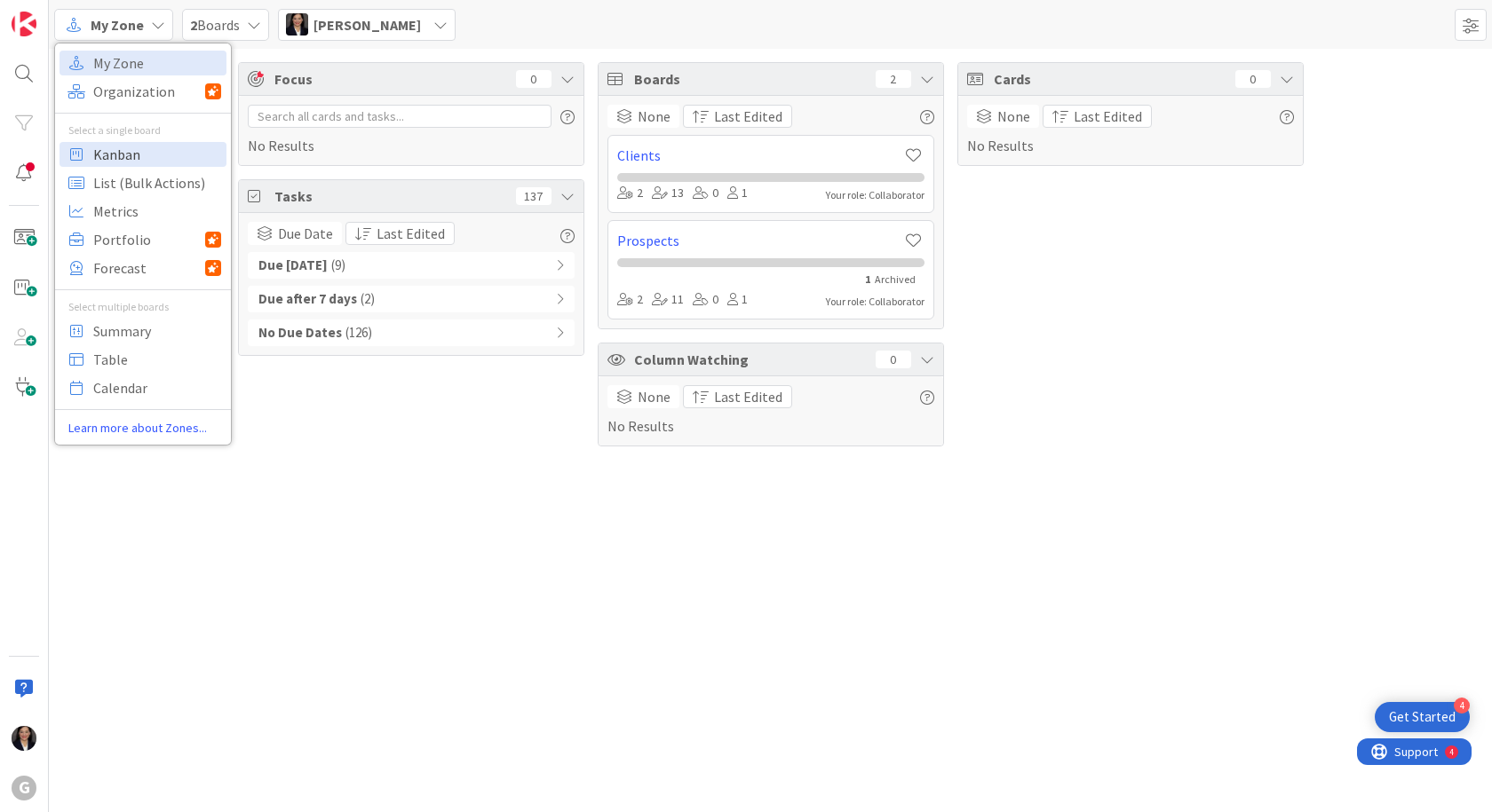
click at [138, 156] on span "Kanban" at bounding box center [157, 154] width 128 height 27
